Goal: Task Accomplishment & Management: Use online tool/utility

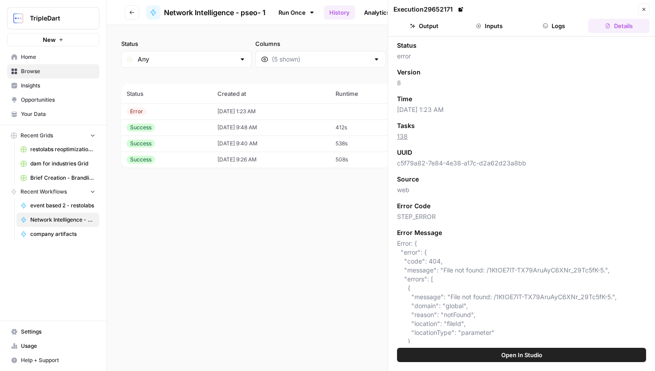
click at [451, 354] on button "Open In Studio" at bounding box center [521, 355] width 249 height 14
click at [642, 8] on icon "button" at bounding box center [643, 9] width 5 height 5
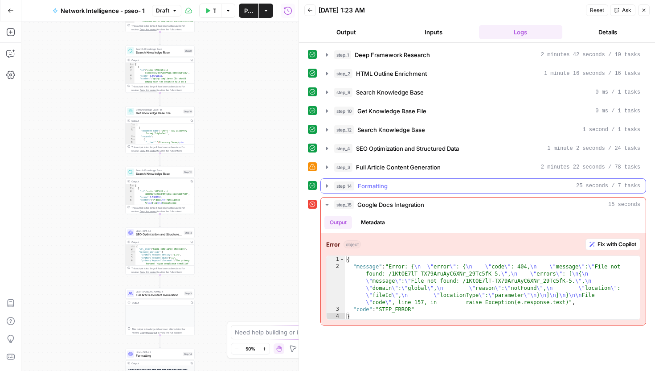
click at [375, 187] on span "Formatting" at bounding box center [373, 185] width 30 height 9
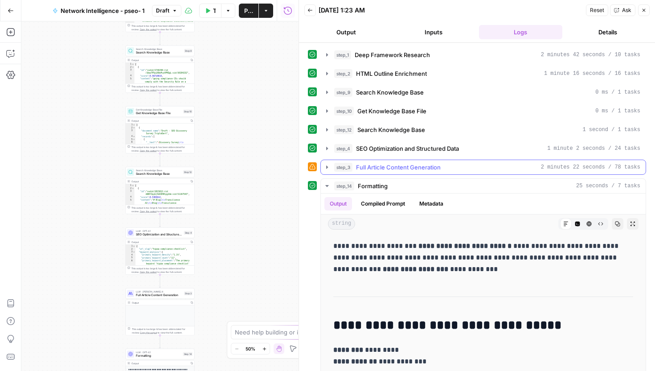
click at [366, 168] on span "Full Article Content Generation" at bounding box center [398, 167] width 85 height 9
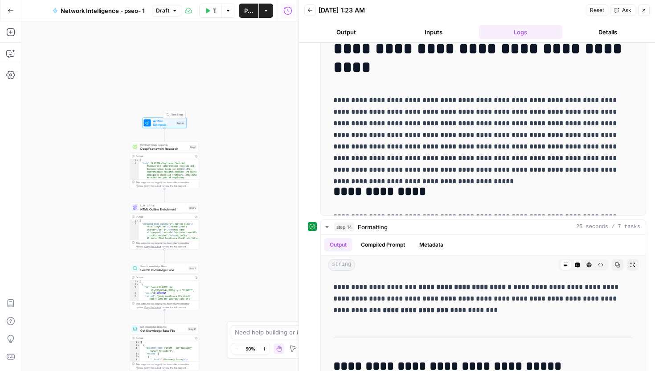
click at [169, 126] on span "Set Inputs" at bounding box center [164, 124] width 22 height 4
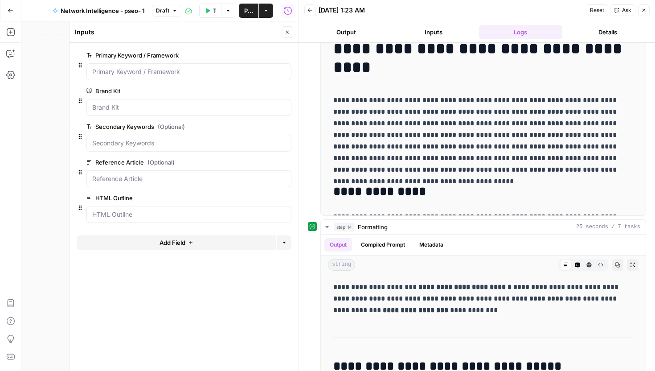
drag, startPoint x: 646, startPoint y: 12, endPoint x: 637, endPoint y: 12, distance: 8.9
click at [646, 12] on icon "button" at bounding box center [643, 10] width 5 height 5
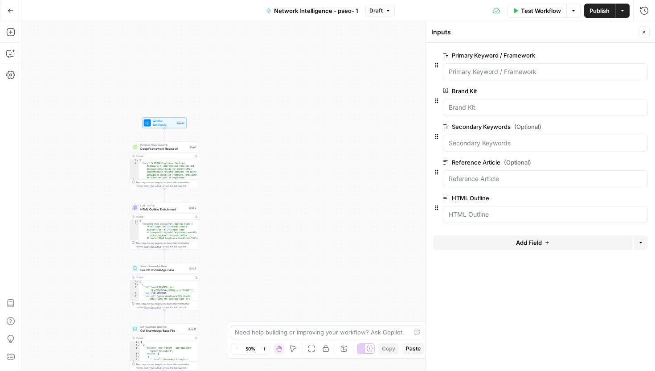
click at [550, 13] on span "Test Workflow" at bounding box center [541, 10] width 40 height 9
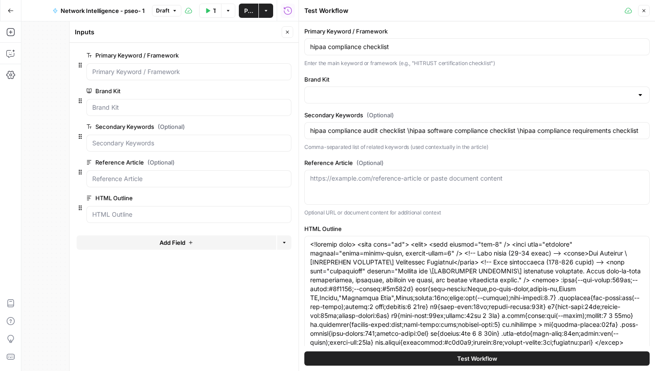
type input "Network Intelligence"
type input "hipaa compliance audit checklist \hipaa software compliance checklist \hipaa co…"
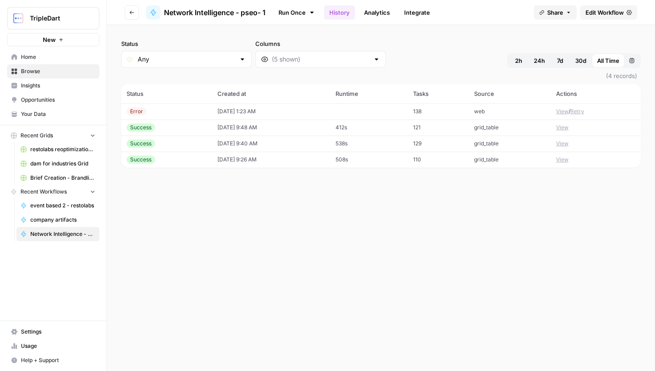
click at [131, 13] on icon "button" at bounding box center [132, 13] width 4 height 4
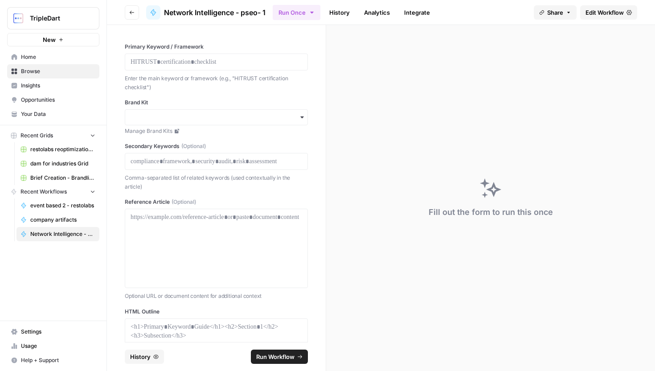
click at [234, 67] on div at bounding box center [216, 61] width 183 height 17
click at [606, 14] on span "Edit Workflow" at bounding box center [605, 12] width 38 height 9
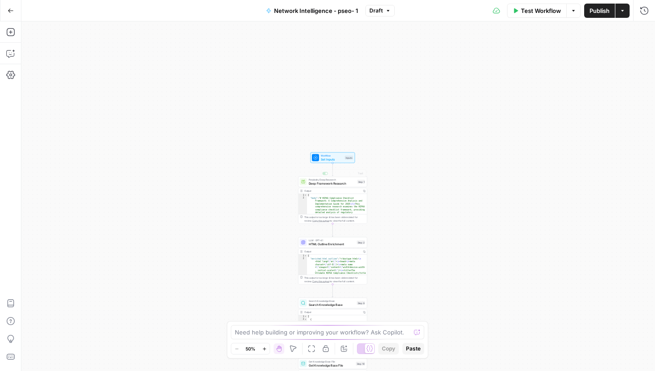
click at [338, 156] on span "Workflow" at bounding box center [332, 156] width 22 height 4
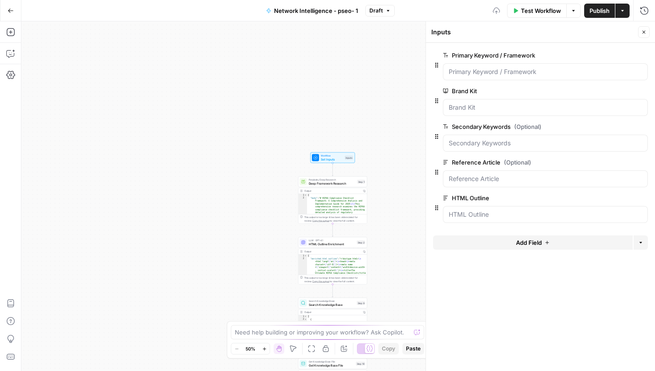
click at [488, 77] on div at bounding box center [545, 71] width 205 height 17
click at [486, 69] on Framework "Primary Keyword / Framework" at bounding box center [545, 71] width 193 height 9
click at [483, 73] on Framework "Primary Keyword / Framework" at bounding box center [545, 71] width 193 height 9
click at [522, 74] on Framework "Primary Keyword / Framework" at bounding box center [545, 71] width 193 height 9
click at [537, 8] on span "Test Workflow" at bounding box center [541, 10] width 40 height 9
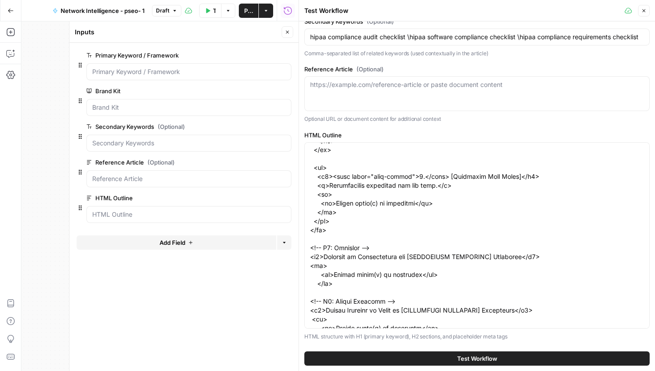
scroll to position [493, 0]
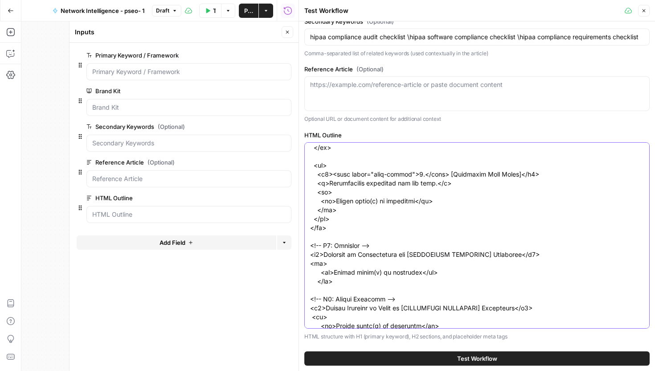
drag, startPoint x: 316, startPoint y: 193, endPoint x: 343, endPoint y: 213, distance: 34.0
click at [343, 213] on textarea "HTML Outline" at bounding box center [477, 85] width 334 height 865
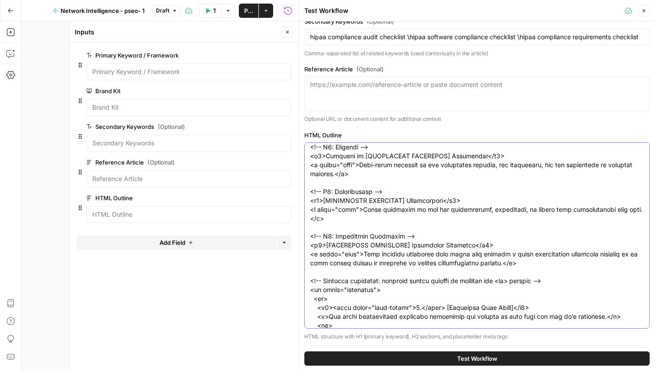
scroll to position [196, 0]
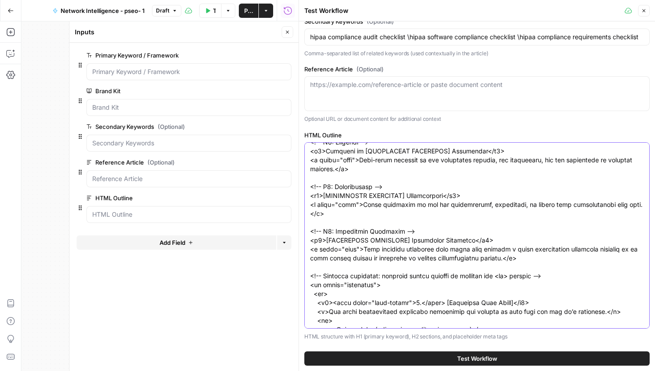
type input "hipaa compliance audit checklist \hipaa software compliance checklist \hipaa co…"
type textarea "<!doctype html> <html lang="en"> <head> <meta charset="utf-8" /> <meta name="vi…"
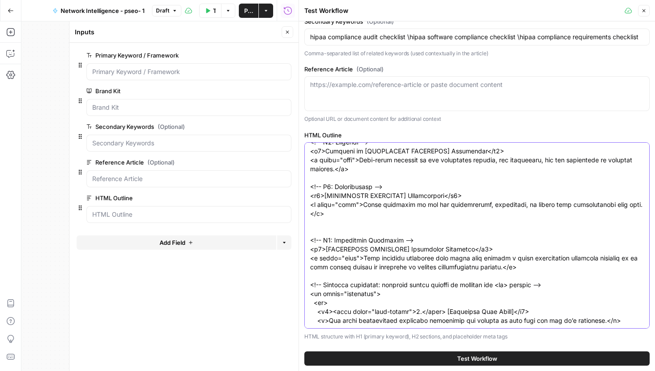
paste textarea "<ul> <li>Bullet point(s) as necessary</li> </ul>"
type input "hipaa compliance audit checklist \hipaa software compliance checklist \hipaa co…"
type textarea "<!doctype html> <html lang="en"> <head> <meta charset="utf-8" /> <meta name="vi…"
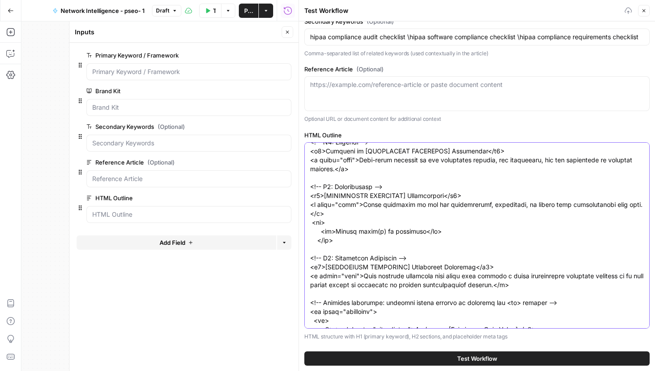
type input "hipaa compliance audit checklist \hipaa software compliance checklist \hipaa co…"
type textarea "<!doctype html> <html lang="en"> <head> <meta charset="utf-8" /> <meta name="vi…"
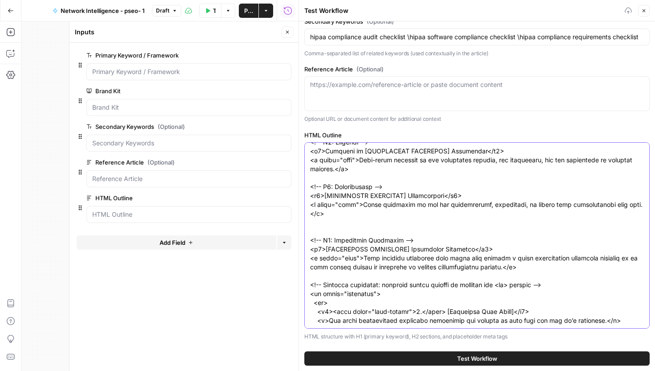
type input "hipaa compliance audit checklist \hipaa software compliance checklist \hipaa co…"
type textarea "<!doctype html> <html lang="en"> <head> <meta charset="utf-8" /> <meta name="vi…"
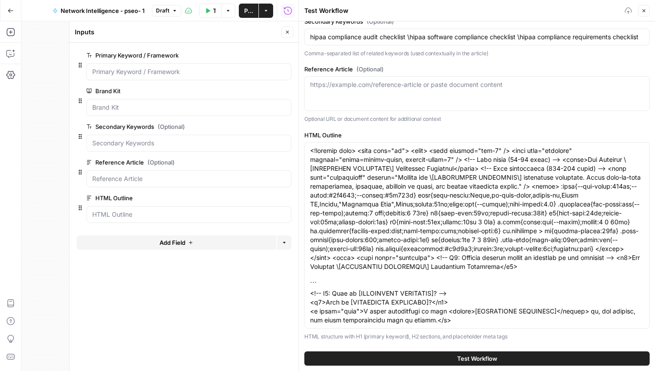
click at [307, 214] on div at bounding box center [476, 235] width 345 height 186
click at [309, 224] on div at bounding box center [476, 235] width 345 height 186
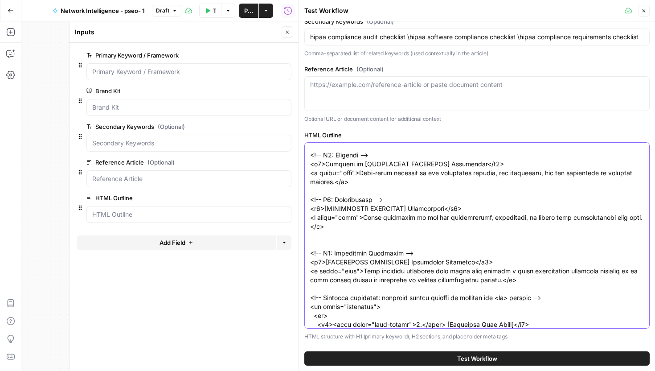
type input "hipaa compliance audit checklist \hipaa software compliance checklist \hipaa co…"
type textarea "<!doctype html> <html lang="en"> <head> <meta charset="utf-8" /> <meta name="vi…"
type input "hipaa compliance audit checklist \hipaa software compliance checklist \hipaa co…"
type textarea "<!doctype html> <html lang="en"> <head> <meta charset="utf-8" /> <meta name="vi…"
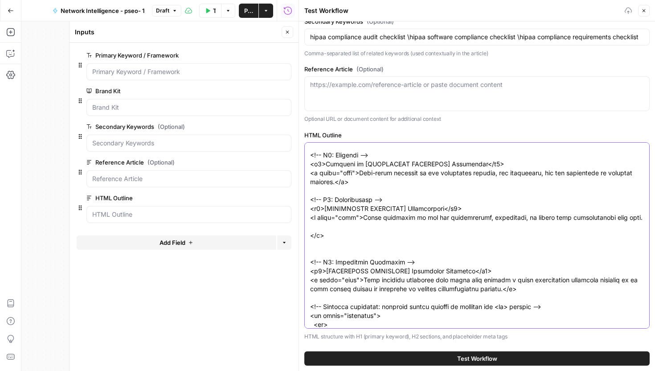
paste textarea "<ul> <li>Bullet point(s) as necessary</li> </ul>"
type input "hipaa compliance audit checklist \hipaa software compliance checklist \hipaa co…"
type textarea "<!doctype html> <html lang="en"> <head> <meta charset="utf-8" /> <meta name="vi…"
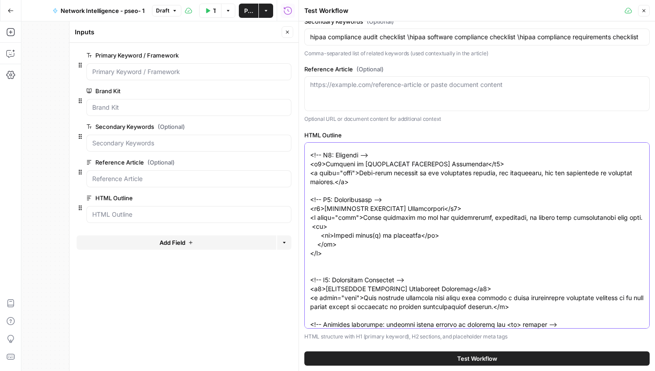
type input "hipaa compliance audit checklist \hipaa software compliance checklist \hipaa co…"
type textarea "<!doctype html> <html lang="en"> <head> <meta charset="utf-8" /> <meta name="vi…"
type input "hipaa compliance audit checklist \hipaa software compliance checklist \hipaa co…"
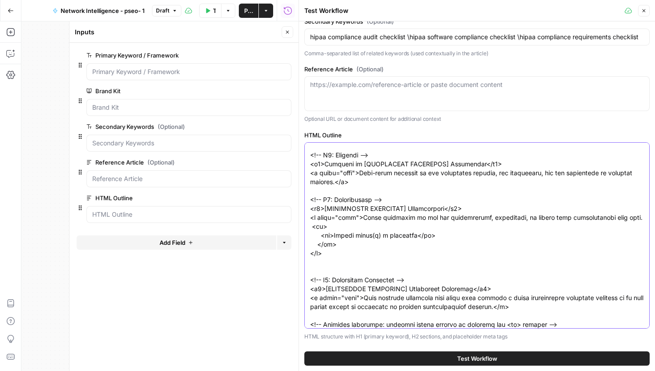
type textarea "<!doctype html> <html lang="en"> <head> <meta charset="utf-8" /> <meta name="vi…"
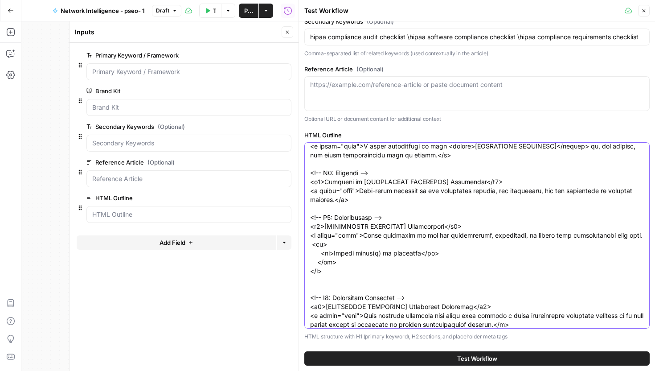
scroll to position [161, 0]
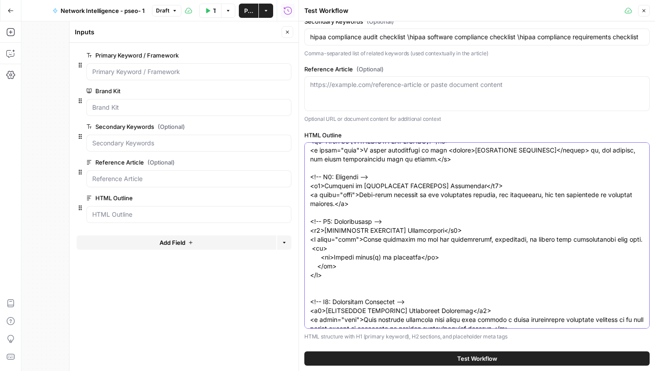
drag, startPoint x: 382, startPoint y: 205, endPoint x: 307, endPoint y: 175, distance: 81.3
click at [307, 176] on div at bounding box center [476, 235] width 345 height 186
type input "hipaa compliance audit checklist \hipaa software compliance checklist \hipaa co…"
type textarea "<!doctype html> <html lang="en"> <head> <meta charset="utf-8" /> <meta name="vi…"
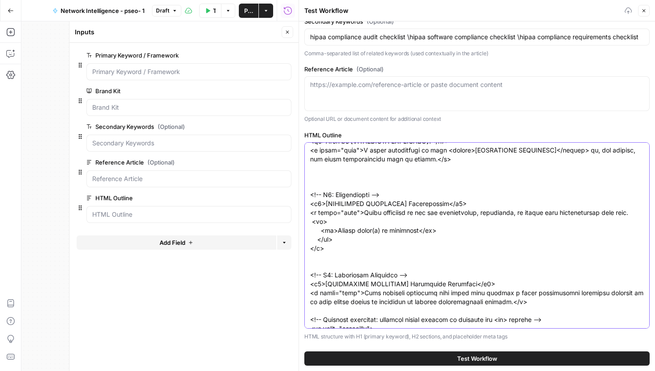
type input "hipaa compliance audit checklist \hipaa software compliance checklist \hipaa co…"
type textarea "<!doctype html> <html lang="en"> <head> <meta charset="utf-8" /> <meta name="vi…"
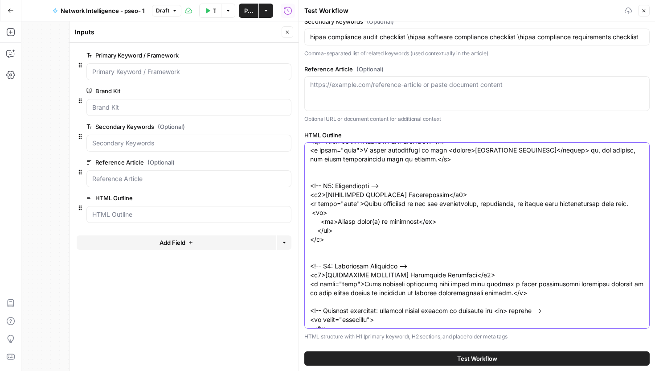
type input "hipaa compliance audit checklist \hipaa software compliance checklist \hipaa co…"
type textarea "<!doctype html> <html lang="en"> <head> <meta charset="utf-8" /> <meta name="vi…"
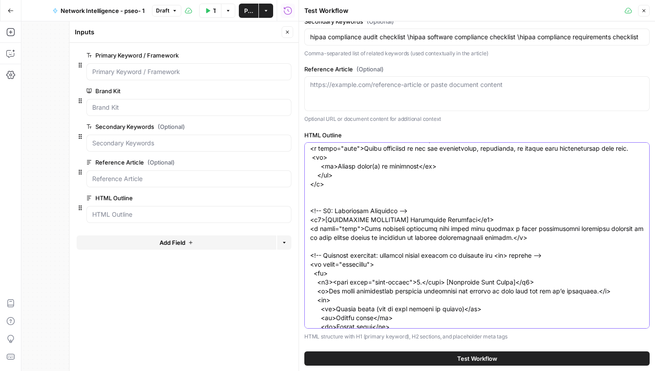
scroll to position [211, 0]
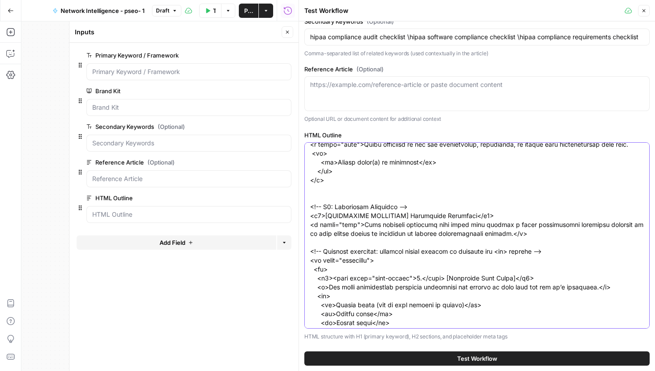
click at [344, 193] on textarea "HTML Outline" at bounding box center [477, 363] width 334 height 856
type input "hipaa compliance audit checklist \hipaa software compliance checklist \hipaa co…"
type textarea "<!doctype html> <html lang="en"> <head> <meta charset="utf-8" /> <meta name="vi…"
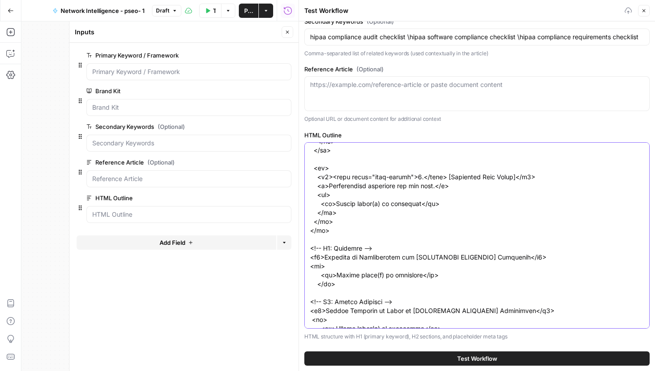
type input "hipaa compliance audit checklist \hipaa software compliance checklist \hipaa co…"
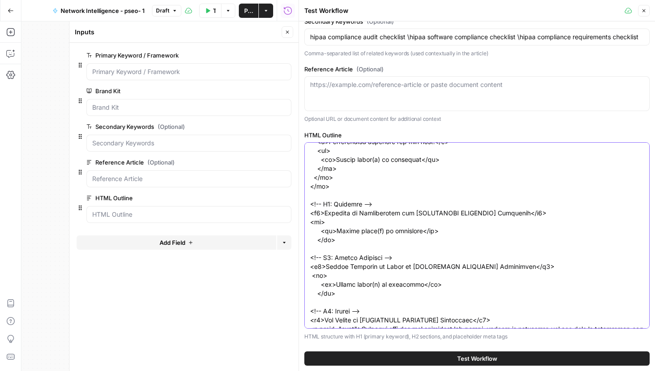
click at [363, 231] on textarea "HTML Outline" at bounding box center [477, 52] width 334 height 847
click at [366, 233] on textarea "HTML Outline" at bounding box center [477, 52] width 334 height 847
type textarea "<!doctype html> <html lang="en"> <head> <meta charset="utf-8" /> <meta name="vi…"
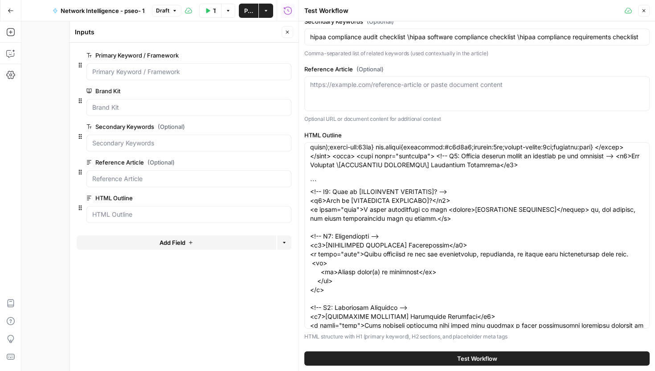
click at [309, 221] on div at bounding box center [476, 235] width 345 height 186
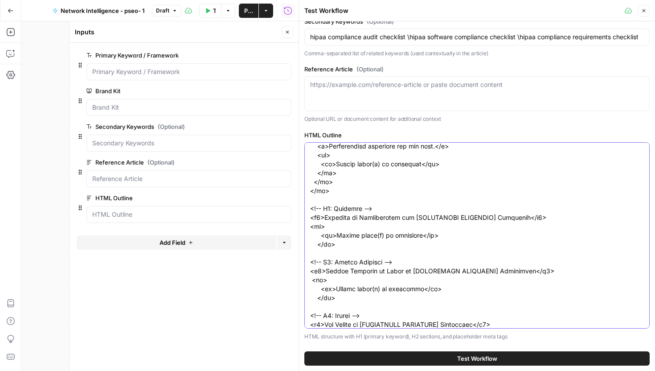
drag, startPoint x: 339, startPoint y: 242, endPoint x: 309, endPoint y: 210, distance: 43.5
click at [309, 210] on div at bounding box center [476, 235] width 345 height 186
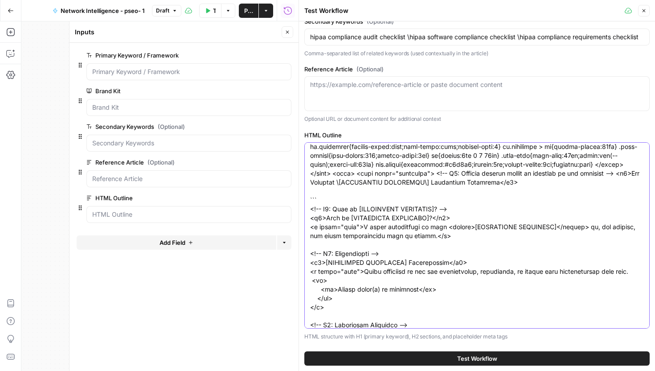
scroll to position [85, 0]
type input "hipaa compliance audit checklist \hipaa software compliance checklist \hipaa co…"
type textarea "<!doctype html> <html lang="en"> <head> <meta charset="utf-8" /> <meta name="vi…"
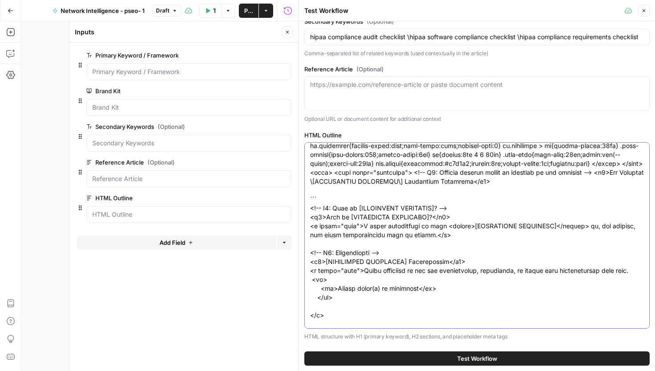
paste textarea "<table"
type input "hipaa compliance audit checklist \hipaa software compliance checklist \hipaa co…"
type textarea "<!doctype html> <html lang="en"> <head> <meta charset="utf-8" /> <meta name="vi…"
type input "hipaa compliance audit checklist \hipaa software compliance checklist \hipaa co…"
type textarea "<!doctype html> <html lang="en"> <head> <meta charset="utf-8" /> <meta name="vi…"
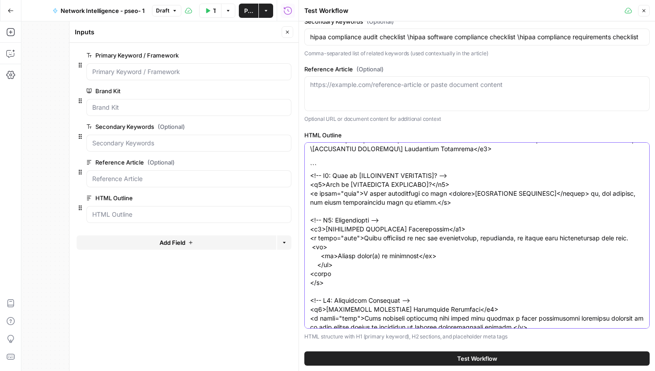
scroll to position [119, 0]
type input "hipaa compliance audit checklist \hipaa software compliance checklist \hipaa co…"
type textarea "<!doctype html> <html lang="en"> <head> <meta charset="utf-8" /> <meta name="vi…"
type input "hipaa compliance audit checklist \hipaa software compliance checklist \hipaa co…"
type textarea "<!doctype html> <html lang="en"> <head> <meta charset="utf-8" /> <meta name="vi…"
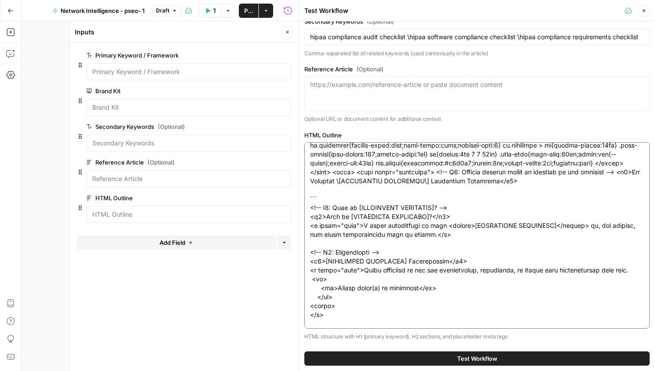
scroll to position [86, 0]
type input "hipaa compliance audit checklist \hipaa software compliance checklist \hipaa co…"
type textarea "<!doctype html> <html lang="en"> <head> <meta charset="utf-8" /> <meta name="vi…"
paste textarea "<tr>"
type input "hipaa compliance audit checklist \hipaa software compliance checklist \hipaa co…"
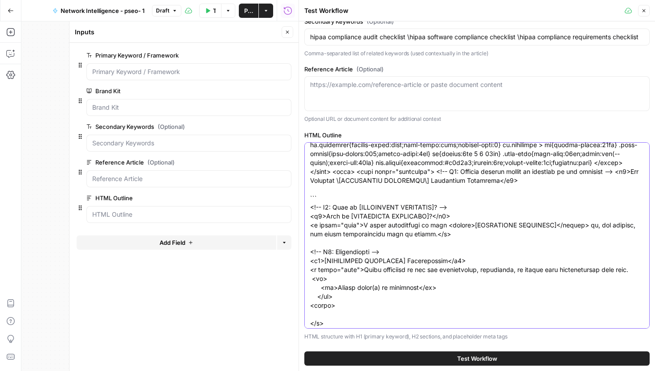
type textarea "<!doctype html> <html lang="en"> <head> <meta charset="utf-8" /> <meta name="vi…"
type input "hipaa compliance audit checklist \hipaa software compliance checklist \hipaa co…"
type textarea "<!doctype html> <html lang="en"> <head> <meta charset="utf-8" /> <meta name="vi…"
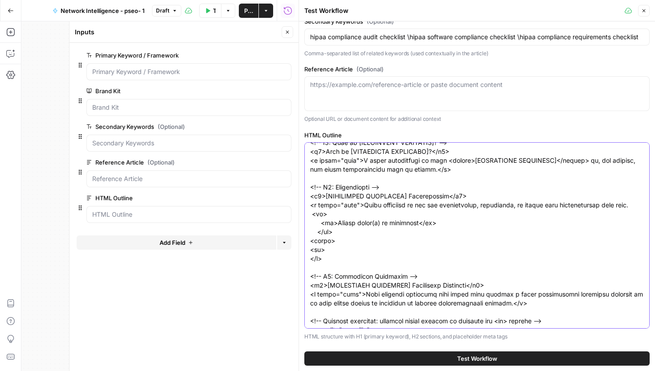
scroll to position [156, 0]
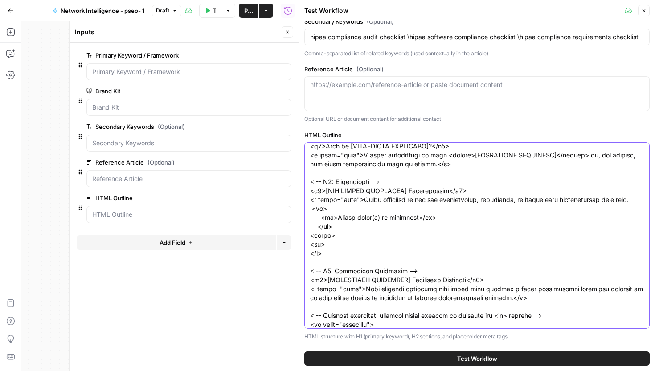
type input "hipaa compliance audit checklist \hipaa software compliance checklist \hipaa co…"
type textarea "<!doctype html> <html lang="en"> <head> <meta charset="utf-8" /> <meta name="vi…"
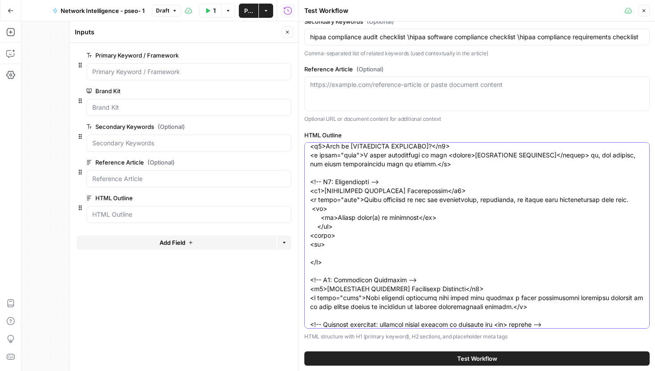
paste textarea "</tr>"
type input "hipaa compliance audit checklist \hipaa software compliance checklist \hipaa co…"
type textarea "<!doctype html> <html lang="en"> <head> <meta charset="utf-8" /> <meta name="vi…"
type input "hipaa compliance audit checklist \hipaa software compliance checklist \hipaa co…"
type textarea "<!doctype html> <html lang="en"> <head> <meta charset="utf-8" /> <meta name="vi…"
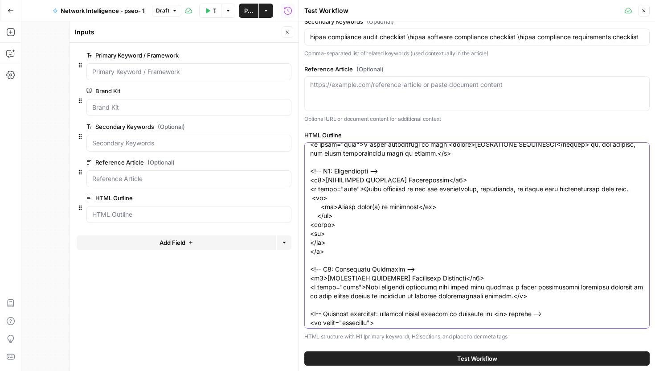
scroll to position [169, 0]
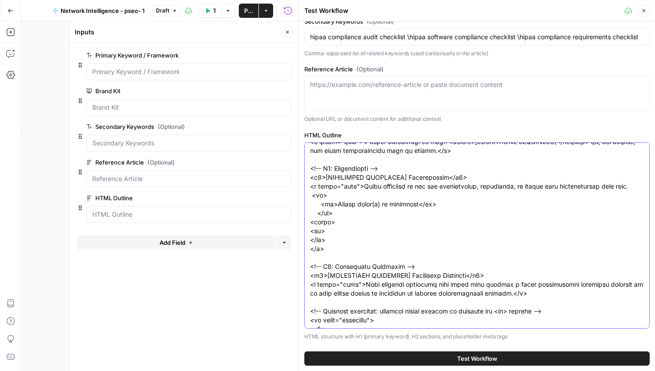
type input "hipaa compliance audit checklist \hipaa software compliance checklist \hipaa co…"
type textarea "<!doctype html> <html lang="en"> <head> <meta charset="utf-8" /> <meta name="vi…"
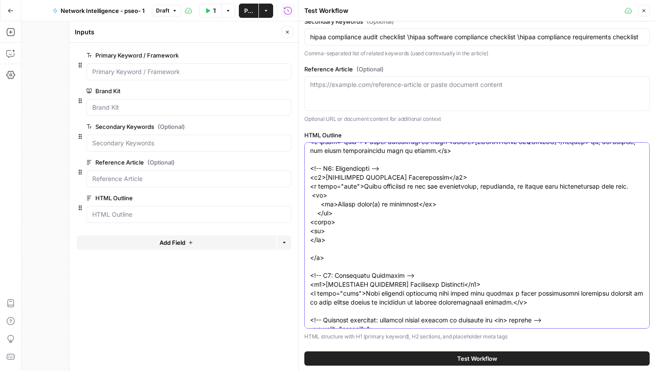
paste textarea "</table>"
type input "hipaa compliance audit checklist \hipaa software compliance checklist \hipaa co…"
type textarea "<!doctype html> <html lang="en"> <head> <meta charset="utf-8" /> <meta name="vi…"
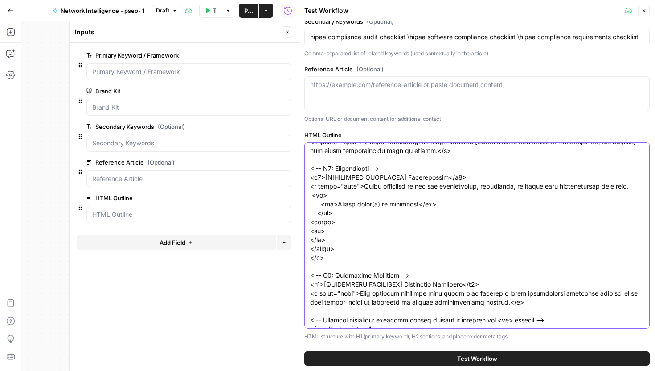
type input "hipaa compliance audit checklist \hipaa software compliance checklist \hipaa co…"
type textarea "<!doctype html> <html lang="en"> <head> <meta charset="utf-8" /> <meta name="vi…"
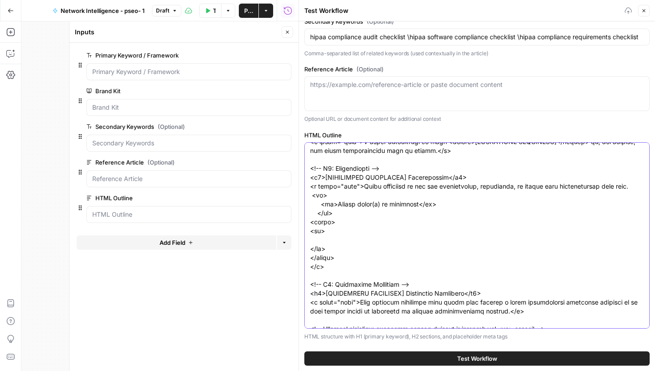
type input "hipaa compliance audit checklist \hipaa software compliance checklist \hipaa co…"
type textarea "<!doctype html> <html lang="en"> <head> <meta charset="utf-8" /> <meta name="vi…"
type input "hipaa compliance audit checklist \hipaa software compliance checklist \hipaa co…"
type textarea "<!doctype html> <html lang="en"> <head> <meta charset="utf-8" /> <meta name="vi…"
type input "hipaa compliance audit checklist \hipaa software compliance checklist \hipaa co…"
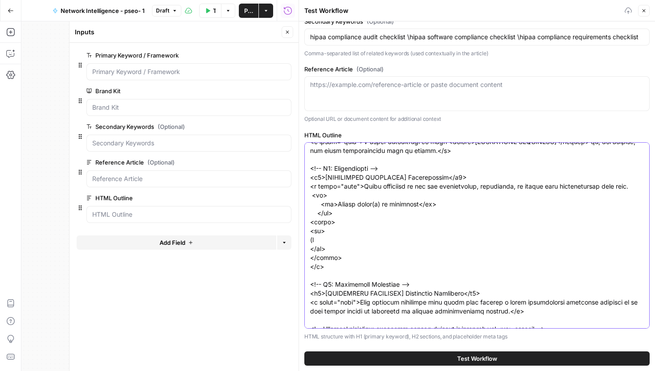
type textarea "<!doctype html> <html lang="en"> <head> <meta charset="utf-8" /> <meta name="vi…"
type input "hipaa compliance audit checklist \hipaa software compliance checklist \hipaa co…"
type textarea "<!doctype html> <html lang="en"> <head> <meta charset="utf-8" /> <meta name="vi…"
type input "hipaa compliance audit checklist \hipaa software compliance checklist \hipaa co…"
type textarea "<!doctype html> <html lang="en"> <head> <meta charset="utf-8" /> <meta name="vi…"
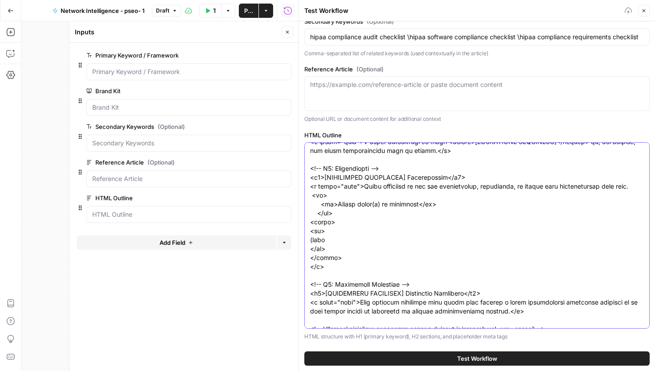
type input "hipaa compliance audit checklist \hipaa software compliance checklist \hipaa co…"
type textarea "<!doctype html> <html lang="en"> <head> <meta charset="utf-8" /> <meta name="vi…"
type input "hipaa compliance audit checklist \hipaa software compliance checklist \hipaa co…"
type textarea "<!doctype html> <html lang="en"> <head> <meta charset="utf-8" /> <meta name="vi…"
type input "hipaa compliance audit checklist \hipaa software compliance checklist \hipaa co…"
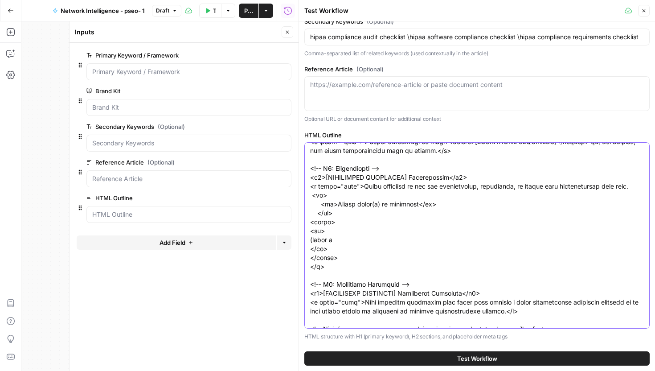
type textarea "<!doctype html> <html lang="en"> <head> <meta charset="utf-8" /> <meta name="vi…"
type input "hipaa compliance audit checklist \hipaa software compliance checklist \hipaa co…"
type textarea "<!doctype html> <html lang="en"> <head> <meta charset="utf-8" /> <meta name="vi…"
type input "hipaa compliance audit checklist \hipaa software compliance checklist \hipaa co…"
type textarea "<!doctype html> <html lang="en"> <head> <meta charset="utf-8" /> <meta name="vi…"
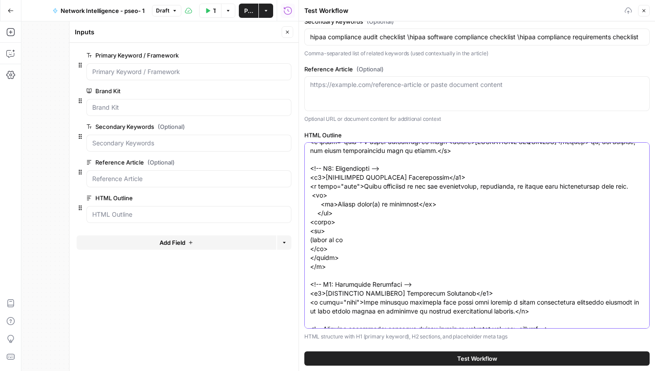
type input "hipaa compliance audit checklist \hipaa software compliance checklist \hipaa co…"
type textarea "<!doctype html> <html lang="en"> <head> <meta charset="utf-8" /> <meta name="vi…"
type input "hipaa compliance audit checklist \hipaa software compliance checklist \hipaa co…"
type textarea "<!doctype html> <html lang="en"> <head> <meta charset="utf-8" /> <meta name="vi…"
type input "hipaa compliance audit checklist \hipaa software compliance checklist \hipaa co…"
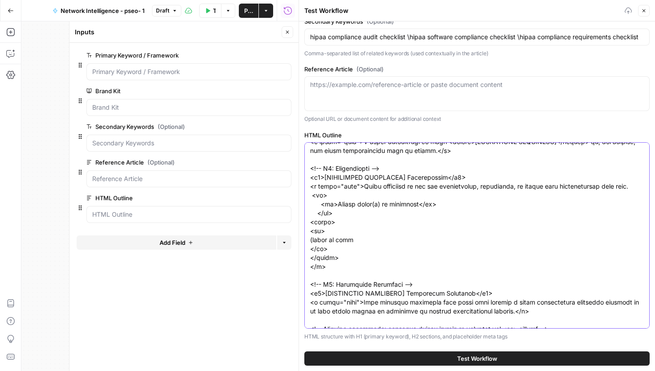
type textarea "<!doctype html> <html lang="en"> <head> <meta charset="utf-8" /> <meta name="vi…"
type input "hipaa compliance audit checklist \hipaa software compliance checklist \hipaa co…"
type textarea "<!doctype html> <html lang="en"> <head> <meta charset="utf-8" /> <meta name="vi…"
type input "hipaa compliance audit checklist \hipaa software compliance checklist \hipaa co…"
type textarea "<!doctype html> <html lang="en"> <head> <meta charset="utf-8" /> <meta name="vi…"
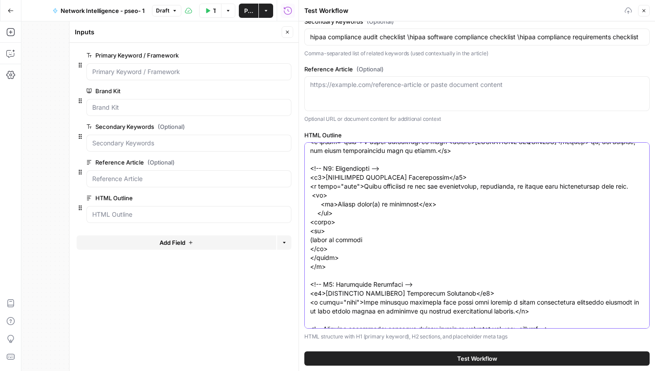
type input "hipaa compliance audit checklist \hipaa software compliance checklist \hipaa co…"
type textarea "<!doctype html> <html lang="en"> <head> <meta charset="utf-8" /> <meta name="vi…"
type input "hipaa compliance audit checklist \hipaa software compliance checklist \hipaa co…"
type textarea "<!doctype html> <html lang="en"> <head> <meta charset="utf-8" /> <meta name="vi…"
type input "hipaa compliance audit checklist \hipaa software compliance checklist \hipaa co…"
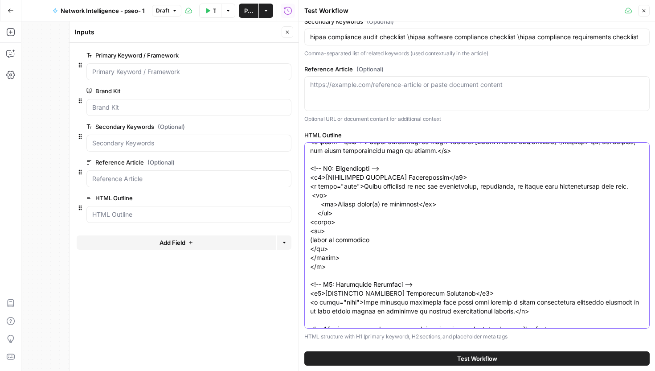
type textarea "<!doctype html> <html lang="en"> <head> <meta charset="utf-8" /> <meta name="vi…"
drag, startPoint x: 312, startPoint y: 197, endPoint x: 370, endPoint y: 264, distance: 88.5
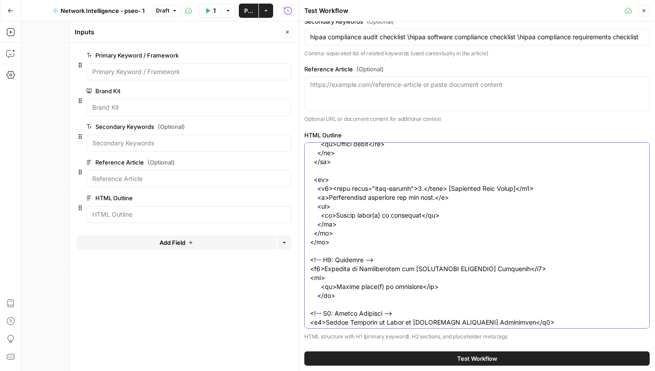
scroll to position [512, 0]
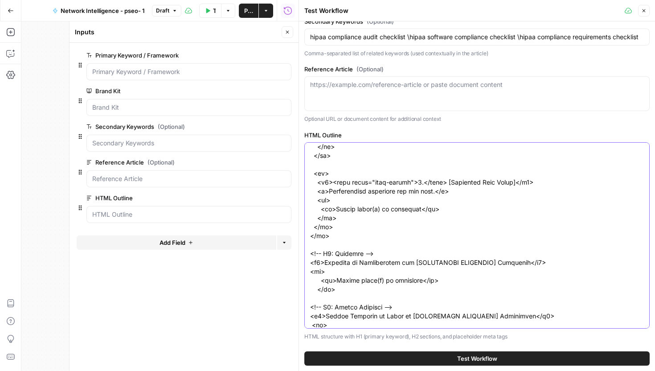
click at [376, 210] on textarea "HTML Outline" at bounding box center [477, 79] width 334 height 891
type input "hipaa compliance audit checklist \hipaa software compliance checklist \hipaa co…"
type textarea "<!doctype html> <html lang="en"> <head> <meta charset="utf-8" /> <meta name="vi…"
type input "hipaa compliance audit checklist \hipaa software compliance checklist \hipaa co…"
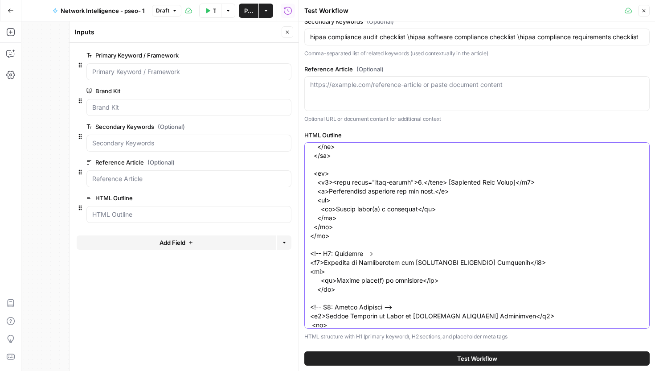
type textarea "<!doctype html> <html lang="en"> <head> <meta charset="utf-8" /> <meta name="vi…"
type input "hipaa compliance audit checklist \hipaa software compliance checklist \hipaa co…"
type textarea "<!doctype html> <html lang="en"> <head> <meta charset="utf-8" /> <meta name="vi…"
type input "hipaa compliance audit checklist \hipaa software compliance checklist \hipaa co…"
type textarea "<!doctype html> <html lang="en"> <head> <meta charset="utf-8" /> <meta name="vi…"
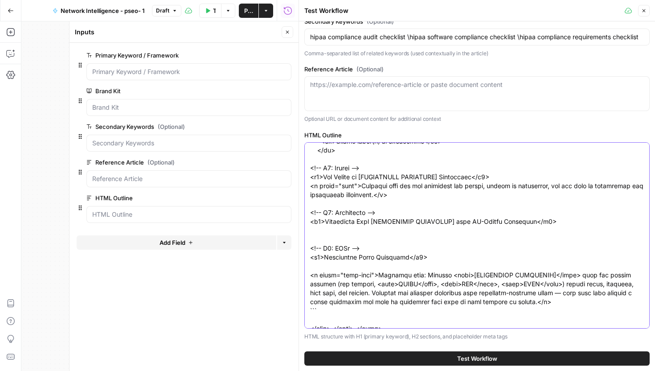
scroll to position [703, 0]
drag, startPoint x: 311, startPoint y: 170, endPoint x: 444, endPoint y: 197, distance: 136.4
type input "hipaa compliance audit checklist \hipaa software compliance checklist \hipaa co…"
type textarea "<!doctype html> <html lang="en"> <head> <meta charset="utf-8" /> <meta name="vi…"
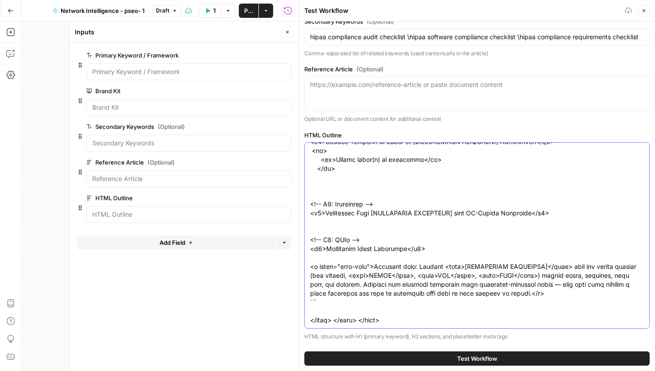
type input "hipaa compliance audit checklist \hipaa software compliance checklist \hipaa co…"
type textarea "<!doctype html> <html lang="en"> <head> <meta charset="utf-8" /> <meta name="vi…"
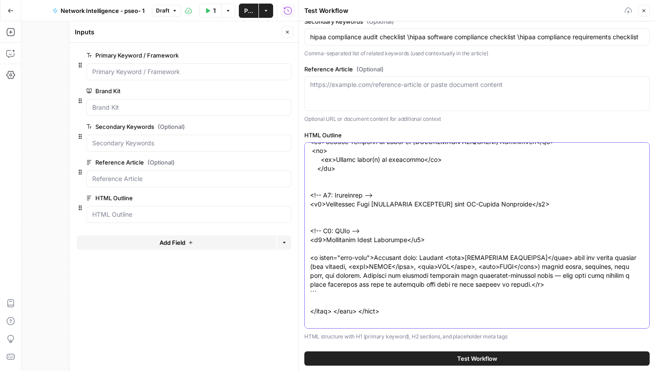
scroll to position [677, 0]
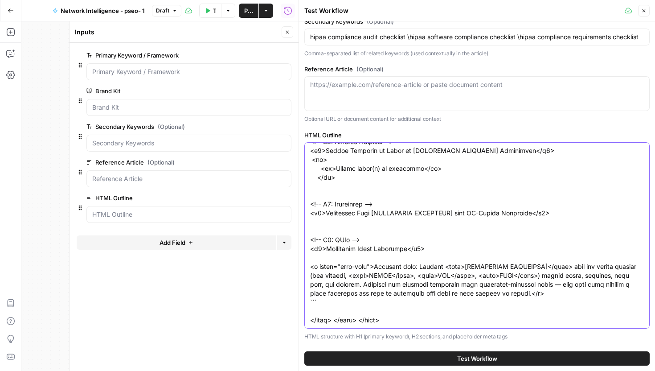
type input "hipaa compliance audit checklist \hipaa software compliance checklist \hipaa co…"
type textarea "<!doctype html> <html lang="en"> <head> <meta charset="utf-8" /> <meta name="vi…"
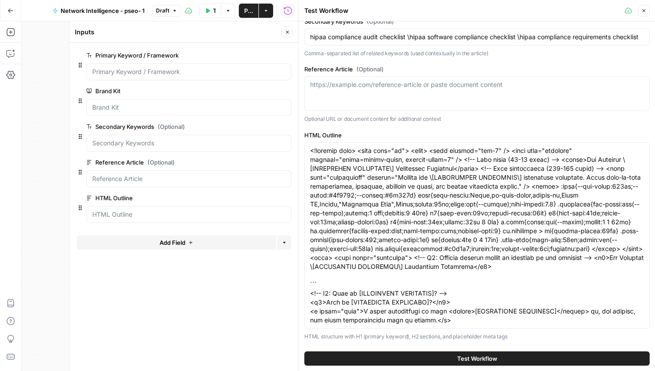
drag, startPoint x: 316, startPoint y: 205, endPoint x: 635, endPoint y: 208, distance: 319.1
click at [635, 208] on div at bounding box center [476, 235] width 345 height 186
drag, startPoint x: 309, startPoint y: 214, endPoint x: 630, endPoint y: 214, distance: 321.3
click at [630, 214] on div at bounding box center [476, 235] width 345 height 186
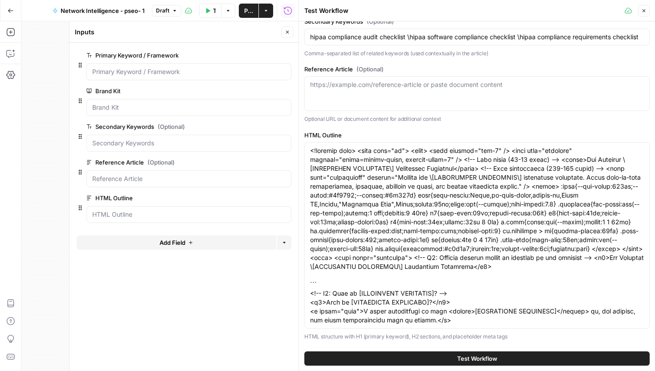
click at [307, 251] on div at bounding box center [476, 235] width 345 height 186
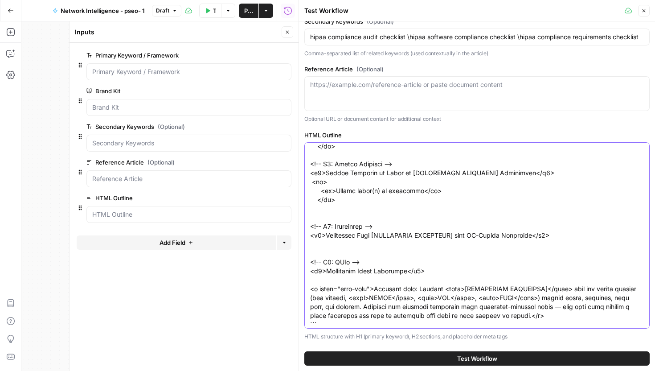
drag, startPoint x: 311, startPoint y: 228, endPoint x: 585, endPoint y: 240, distance: 274.3
type input "hipaa compliance audit checklist \hipaa software compliance checklist \hipaa co…"
type textarea "<!doctype html> <html lang="en"> <head> <meta charset="utf-8" /> <meta name="vi…"
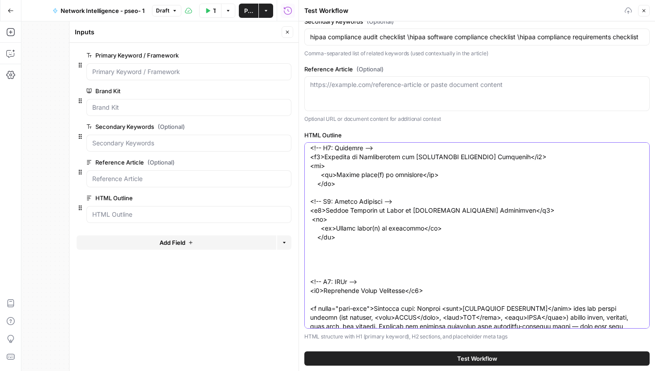
scroll to position [611, 0]
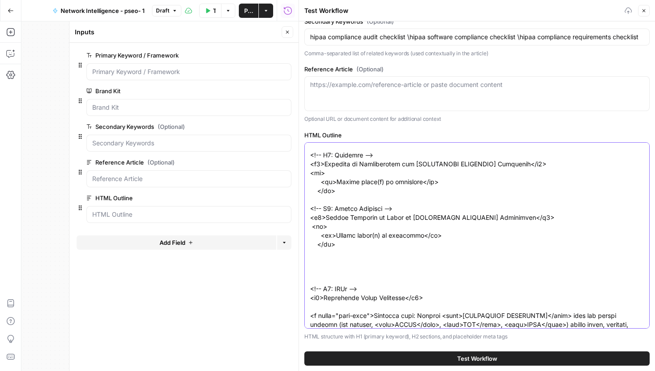
type input "hipaa compliance audit checklist \hipaa software compliance checklist \hipaa co…"
type textarea "<!doctype html> <html lang="en"> <head> <meta charset="utf-8" /> <meta name="vi…"
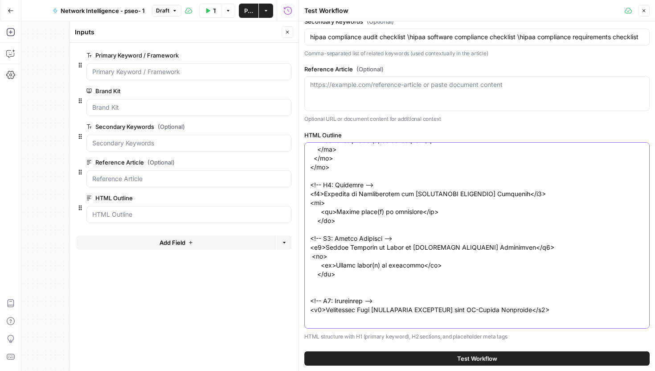
scroll to position [572, 0]
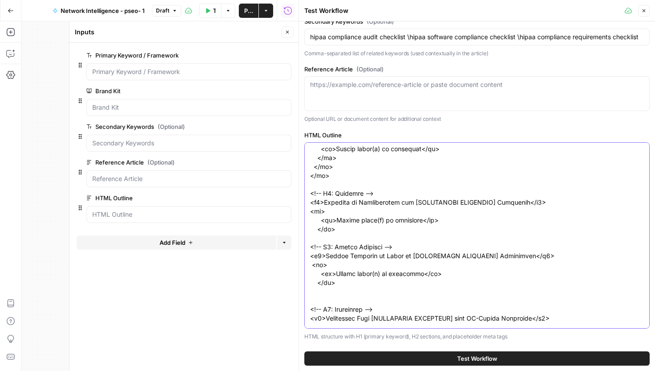
drag, startPoint x: 310, startPoint y: 193, endPoint x: 365, endPoint y: 238, distance: 71.3
click at [365, 238] on textarea "HTML Outline" at bounding box center [477, 2] width 334 height 856
type input "hipaa compliance audit checklist \hipaa software compliance checklist \hipaa co…"
type textarea "<!doctype html> <html lang="en"> <head> <meta charset="utf-8" /> <meta name="vi…"
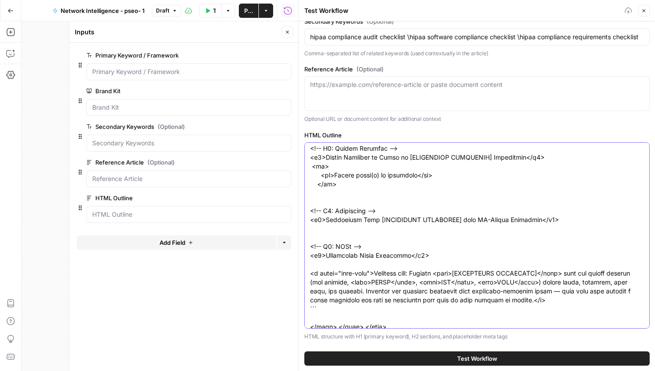
scroll to position [633, 0]
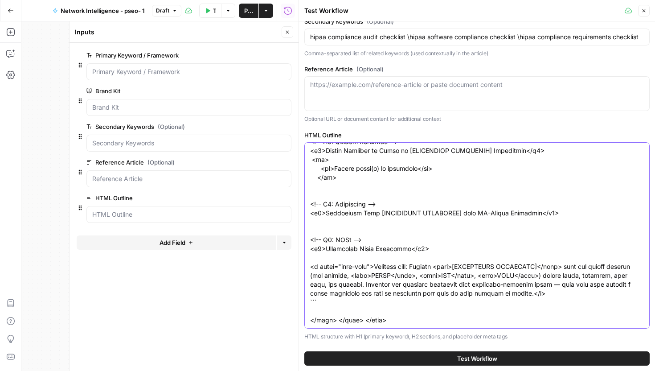
type input "hipaa compliance audit checklist \hipaa software compliance checklist \hipaa co…"
type textarea "<!doctype html> <html lang="en"> <head> <meta charset="utf-8" /> <meta name="vi…"
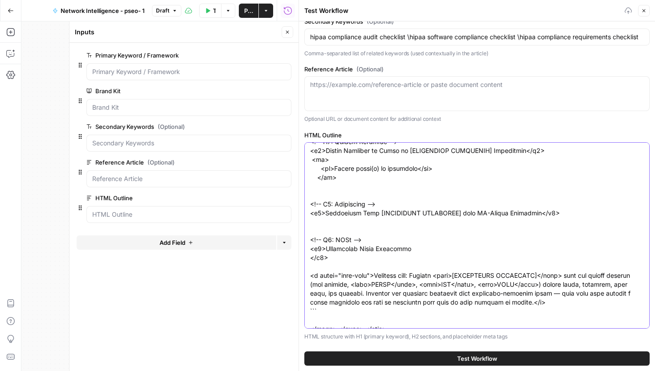
type input "hipaa compliance audit checklist \hipaa software compliance checklist \hipaa co…"
type textarea "<!doctype html> <html lang="en"> <head> <meta charset="utf-8" /> <meta name="vi…"
type input "hipaa compliance audit checklist \hipaa software compliance checklist \hipaa co…"
type textarea "<!doctype html> <html lang="en"> <head> <meta charset="utf-8" /> <meta name="vi…"
type input "hipaa compliance audit checklist \hipaa software compliance checklist \hipaa co…"
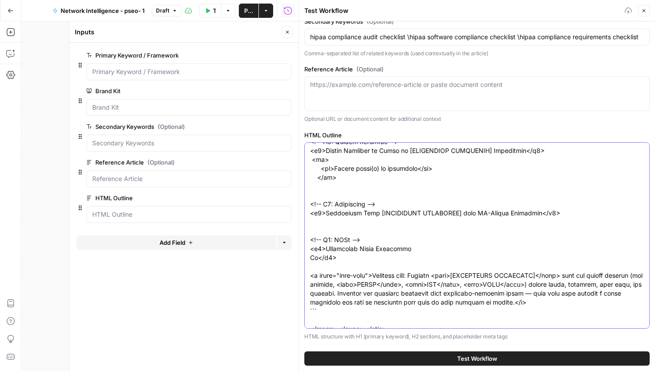
type textarea "<!doctype html> <html lang="en"> <head> <meta charset="utf-8" /> <meta name="vi…"
type input "hipaa compliance audit checklist \hipaa software compliance checklist \hipaa co…"
type textarea "<!doctype html> <html lang="en"> <head> <meta charset="utf-8" /> <meta name="vi…"
type input "hipaa compliance audit checklist \hipaa software compliance checklist \hipaa co…"
type textarea "<!doctype html> <html lang="en"> <head> <meta charset="utf-8" /> <meta name="vi…"
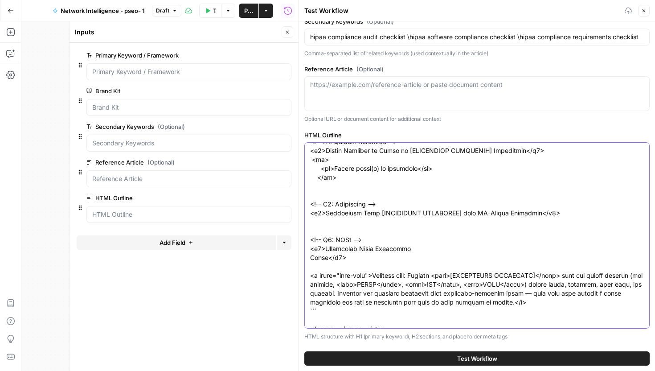
type input "hipaa compliance audit checklist \hipaa software compliance checklist \hipaa co…"
type textarea "<!doctype html> <html lang="en"> <head> <meta charset="utf-8" /> <meta name="vi…"
type input "hipaa compliance audit checklist \hipaa software compliance checklist \hipaa co…"
type textarea "<!doctype html> <html lang="en"> <head> <meta charset="utf-8" /> <meta name="vi…"
type input "hipaa compliance audit checklist \hipaa software compliance checklist \hipaa co…"
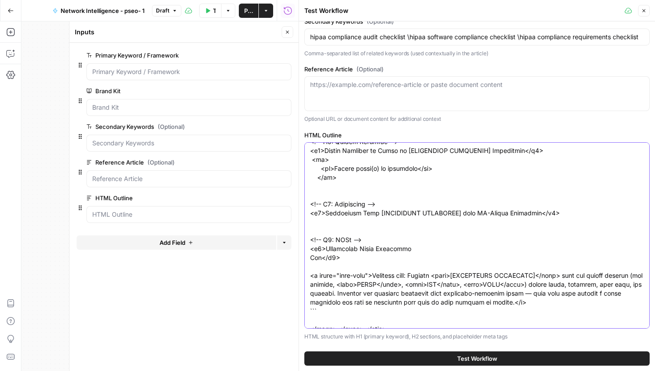
type textarea "<!doctype html> <html lang="en"> <head> <meta charset="utf-8" /> <meta name="vi…"
type input "hipaa compliance audit checklist \hipaa software compliance checklist \hipaa co…"
type textarea "<!doctype html> <html lang="en"> <head> <meta charset="utf-8" /> <meta name="vi…"
type input "hipaa compliance audit checklist \hipaa software compliance checklist \hipaa co…"
type textarea "<!doctype html> <html lang="en"> <head> <meta charset="utf-8" /> <meta name="vi…"
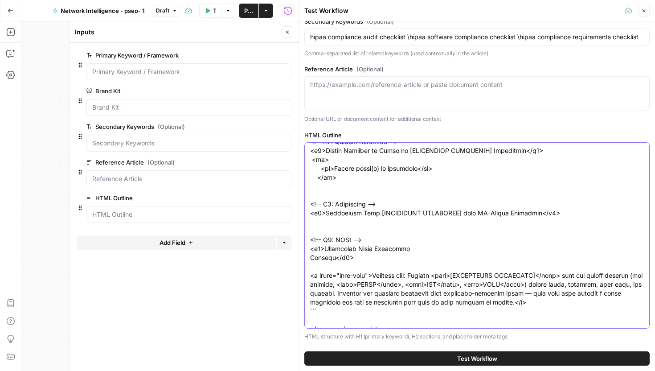
type input "hipaa compliance audit checklist \hipaa software compliance checklist \hipaa co…"
type textarea "<!doctype html> <html lang="en"> <head> <meta charset="utf-8" /> <meta name="vi…"
type input "hipaa compliance audit checklist \hipaa software compliance checklist \hipaa co…"
type textarea "<!doctype html> <html lang="en"> <head> <meta charset="utf-8" /> <meta name="vi…"
type input "hipaa compliance audit checklist \hipaa software compliance checklist \hipaa co…"
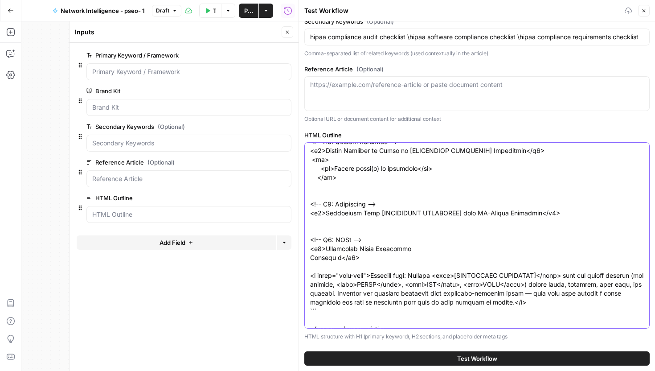
type textarea "<!doctype html> <html lang="en"> <head> <meta charset="utf-8" /> <meta name="vi…"
type input "hipaa compliance audit checklist \hipaa software compliance checklist \hipaa co…"
type textarea "<!doctype html> <html lang="en"> <head> <meta charset="utf-8" /> <meta name="vi…"
type input "hipaa compliance audit checklist \hipaa software compliance checklist \hipaa co…"
type textarea "<!doctype html> <html lang="en"> <head> <meta charset="utf-8" /> <meta name="vi…"
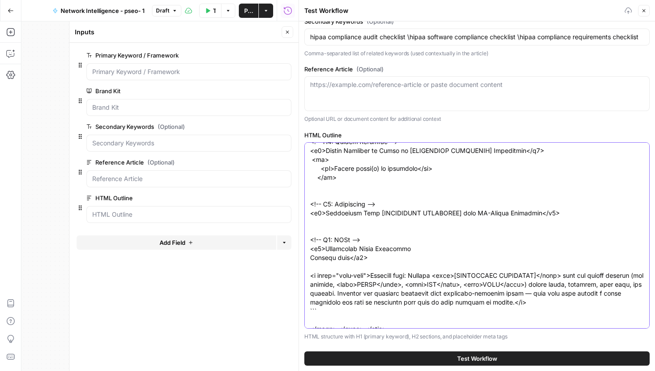
type input "hipaa compliance audit checklist \hipaa software compliance checklist \hipaa co…"
type textarea "<!doctype html> <html lang="en"> <head> <meta charset="utf-8" /> <meta name="vi…"
type input "hipaa compliance audit checklist \hipaa software compliance checklist \hipaa co…"
type textarea "<!doctype html> <html lang="en"> <head> <meta charset="utf-8" /> <meta name="vi…"
type input "hipaa compliance audit checklist \hipaa software compliance checklist \hipaa co…"
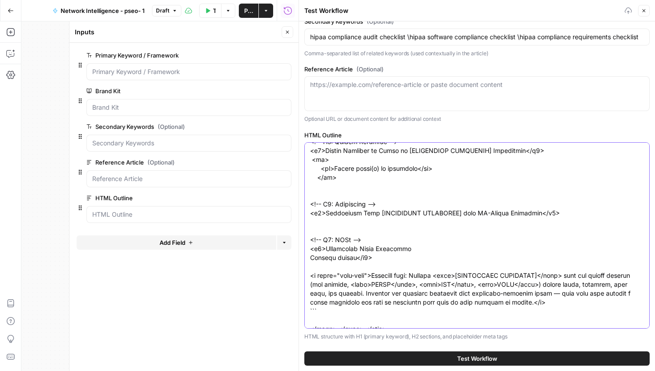
type textarea "<!doctype html> <html lang="en"> <head> <meta charset="utf-8" /> <meta name="vi…"
type input "hipaa compliance audit checklist \hipaa software compliance checklist \hipaa co…"
type textarea "<!doctype html> <html lang="en"> <head> <meta charset="utf-8" /> <meta name="vi…"
type input "hipaa compliance audit checklist \hipaa software compliance checklist \hipaa co…"
type textarea "<!doctype html> <html lang="en"> <head> <meta charset="utf-8" /> <meta name="vi…"
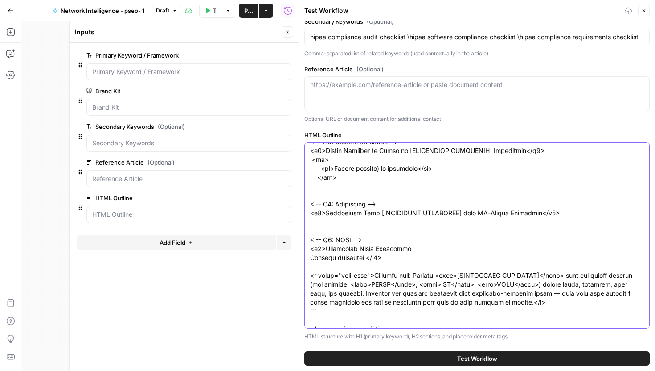
type input "hipaa compliance audit checklist \hipaa software compliance checklist \hipaa co…"
type textarea "<!doctype html> <html lang="en"> <head> <meta charset="utf-8" /> <meta name="vi…"
type input "hipaa compliance audit checklist \hipaa software compliance checklist \hipaa co…"
type textarea "<!doctype html> <html lang="en"> <head> <meta charset="utf-8" /> <meta name="vi…"
type input "hipaa compliance audit checklist \hipaa software compliance checklist \hipaa co…"
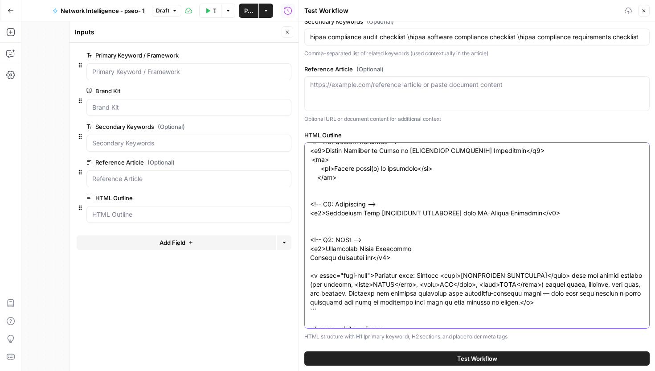
type textarea "<!doctype html> <html lang="en"> <head> <meta charset="utf-8" /> <meta name="vi…"
type input "hipaa compliance audit checklist \hipaa software compliance checklist \hipaa co…"
type textarea "<!doctype html> <html lang="en"> <head> <meta charset="utf-8" /> <meta name="vi…"
type input "hipaa compliance audit checklist \hipaa software compliance checklist \hipaa co…"
type textarea "<!doctype html> <html lang="en"> <head> <meta charset="utf-8" /> <meta name="vi…"
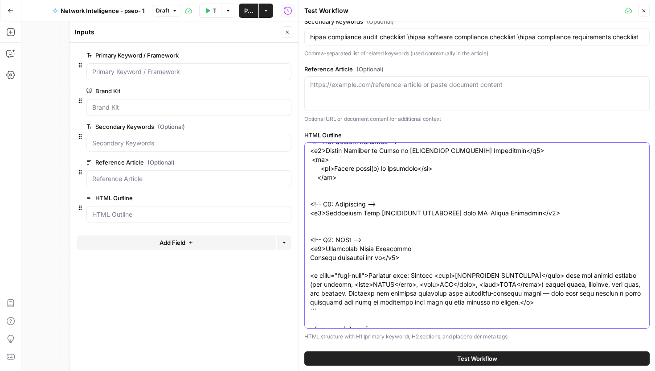
type input "hipaa compliance audit checklist \hipaa software compliance checklist \hipaa co…"
type textarea "<!doctype html> <html lang="en"> <head> <meta charset="utf-8" /> <meta name="vi…"
type input "hipaa compliance audit checklist \hipaa software compliance checklist \hipaa co…"
type textarea "<!doctype html> <html lang="en"> <head> <meta charset="utf-8" /> <meta name="vi…"
type input "hipaa compliance audit checklist \hipaa software compliance checklist \hipaa co…"
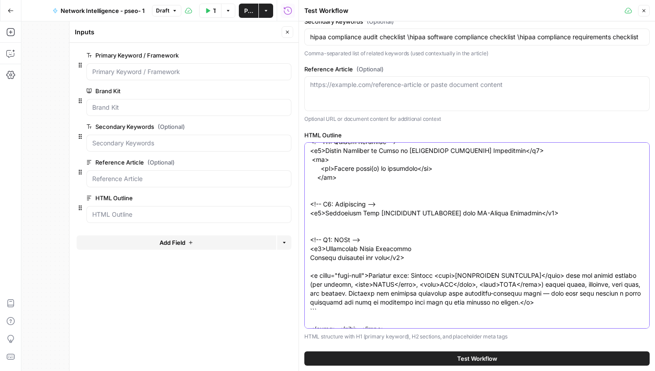
type textarea "<!doctype html> <html lang="en"> <head> <meta charset="utf-8" /> <meta name="vi…"
type input "hipaa compliance audit checklist \hipaa software compliance checklist \hipaa co…"
type textarea "<!doctype html> <html lang="en"> <head> <meta charset="utf-8" /> <meta name="vi…"
type input "hipaa compliance audit checklist \hipaa software compliance checklist \hipaa co…"
type textarea "<!doctype html> <html lang="en"> <head> <meta charset="utf-8" /> <meta name="vi…"
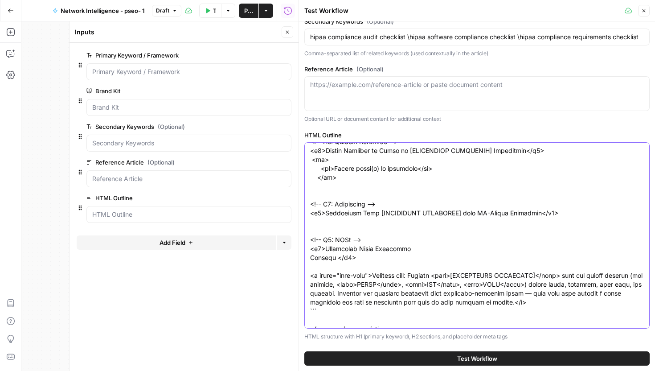
type input "hipaa compliance audit checklist \hipaa software compliance checklist \hipaa co…"
type textarea "<!doctype html> <html lang="en"> <head> <meta charset="utf-8" /> <meta name="vi…"
type input "hipaa compliance audit checklist \hipaa software compliance checklist \hipaa co…"
type textarea "<!doctype html> <html lang="en"> <head> <meta charset="utf-8" /> <meta name="vi…"
type input "hipaa compliance audit checklist \hipaa software compliance checklist \hipaa co…"
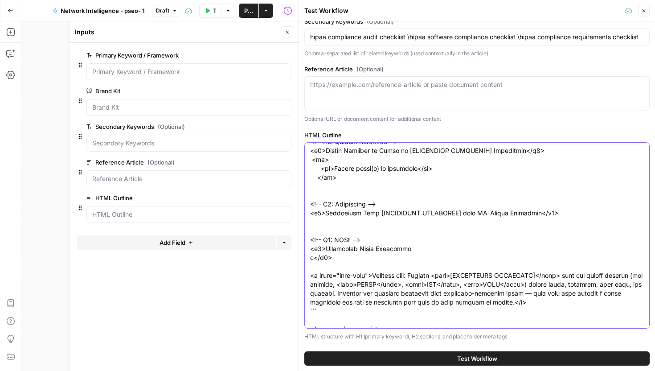
type textarea "<!doctype html> <html lang="en"> <head> <meta charset="utf-8" /> <meta name="vi…"
type input "hipaa compliance audit checklist \hipaa software compliance checklist \hipaa co…"
type textarea "<!doctype html> <html lang="en"> <head> <meta charset="utf-8" /> <meta name="vi…"
type input "hipaa compliance audit checklist \hipaa software compliance checklist \hipaa co…"
type textarea "<!doctype html> <html lang="en"> <head> <meta charset="utf-8" /> <meta name="vi…"
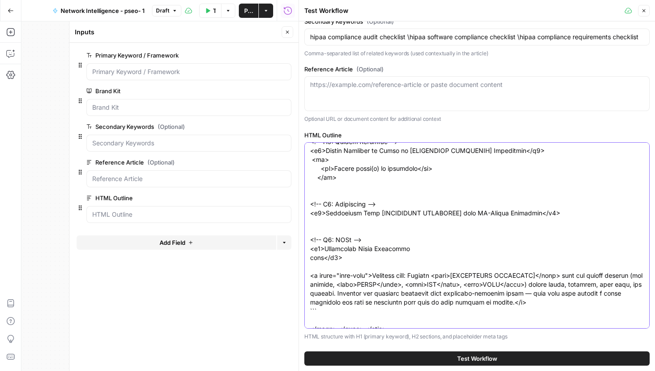
type input "hipaa compliance audit checklist \hipaa software compliance checklist \hipaa co…"
type textarea "<!doctype html> <html lang="en"> <head> <meta charset="utf-8" /> <meta name="vi…"
type input "hipaa compliance audit checklist \hipaa software compliance checklist \hipaa co…"
type textarea "<!doctype html> <html lang="en"> <head> <meta charset="utf-8" /> <meta name="vi…"
type input "hipaa compliance audit checklist \hipaa software compliance checklist \hipaa co…"
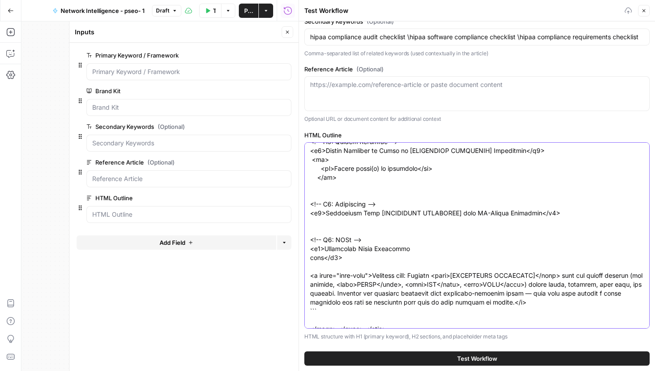
type textarea "<!doctype html> <html lang="en"> <head> <meta charset="utf-8" /> <meta name="vi…"
type input "hipaa compliance audit checklist \hipaa software compliance checklist \hipaa co…"
type textarea "<!doctype html> <html lang="en"> <head> <meta charset="utf-8" /> <meta name="vi…"
type input "hipaa compliance audit checklist \hipaa software compliance checklist \hipaa co…"
type textarea "<!doctype html> <html lang="en"> <head> <meta charset="utf-8" /> <meta name="vi…"
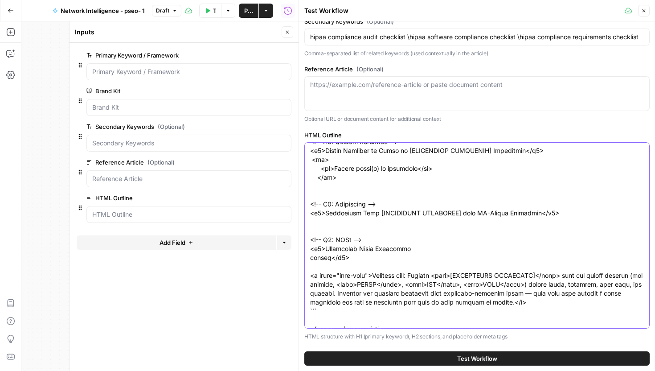
type input "hipaa compliance audit checklist \hipaa software compliance checklist \hipaa co…"
type textarea "<!doctype html> <html lang="en"> <head> <meta charset="utf-8" /> <meta name="vi…"
type input "hipaa compliance audit checklist \hipaa software compliance checklist \hipaa co…"
type textarea "<!doctype html> <html lang="en"> <head> <meta charset="utf-8" /> <meta name="vi…"
type input "hipaa compliance audit checklist \hipaa software compliance checklist \hipaa co…"
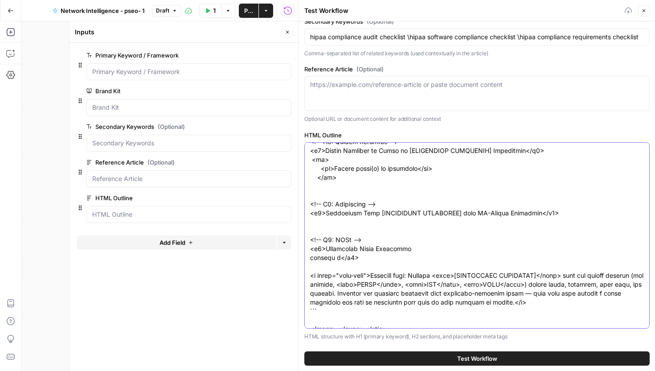
type textarea "<!doctype html> <html lang="en"> <head> <meta charset="utf-8" /> <meta name="vi…"
paste textarea "!-- H2: Benefits --> <h2>Benefits of Implementing the [COMPLIANCE FRAMEWORK] Ch…"
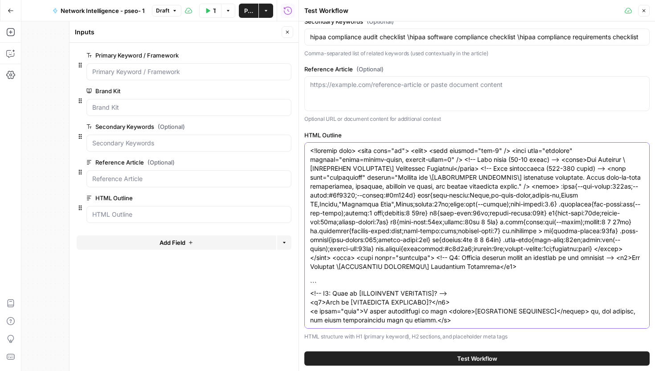
click at [309, 277] on div at bounding box center [476, 235] width 345 height 186
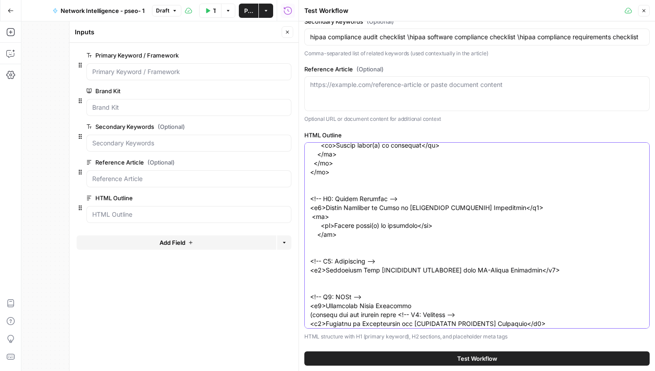
scroll to position [686, 0]
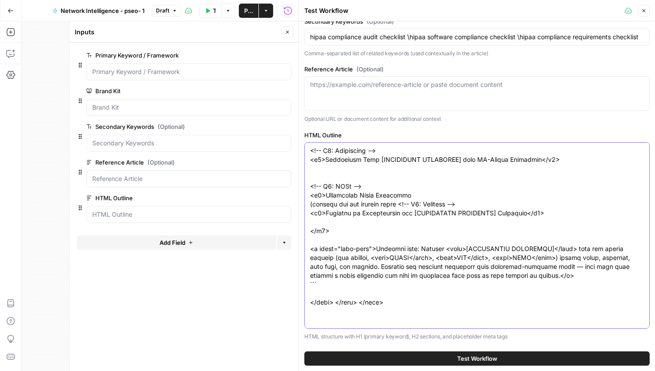
scroll to position [668, 0]
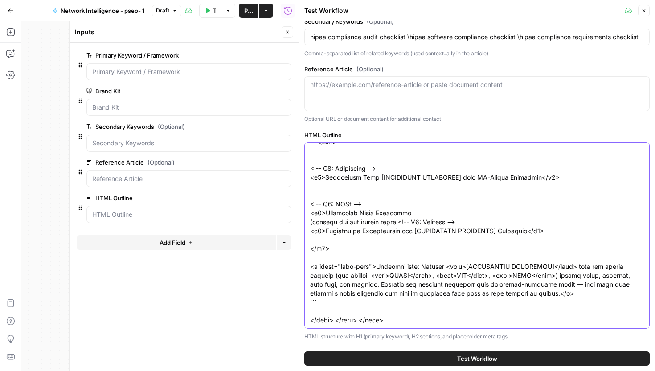
drag, startPoint x: 326, startPoint y: 230, endPoint x: 306, endPoint y: 230, distance: 19.6
click at [306, 230] on div at bounding box center [476, 235] width 345 height 186
drag, startPoint x: 515, startPoint y: 231, endPoint x: 542, endPoint y: 231, distance: 26.7
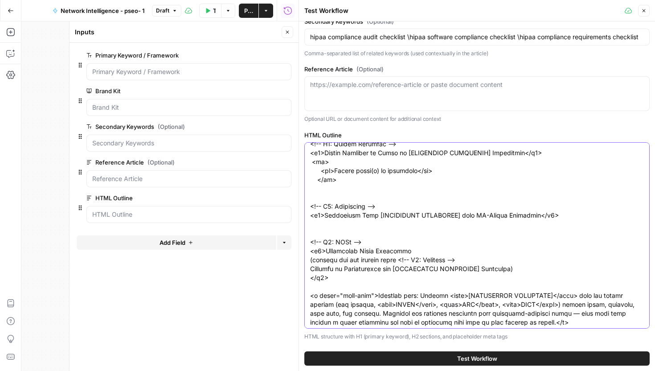
scroll to position [0, 0]
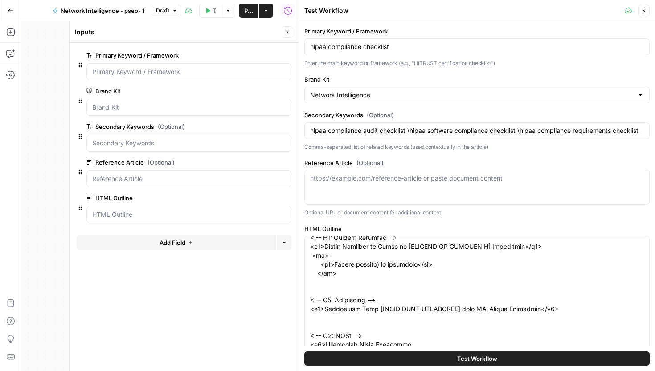
click at [407, 205] on div "Reference Article (Optional) https://example.com/reference-article or paste doc…" at bounding box center [476, 187] width 345 height 59
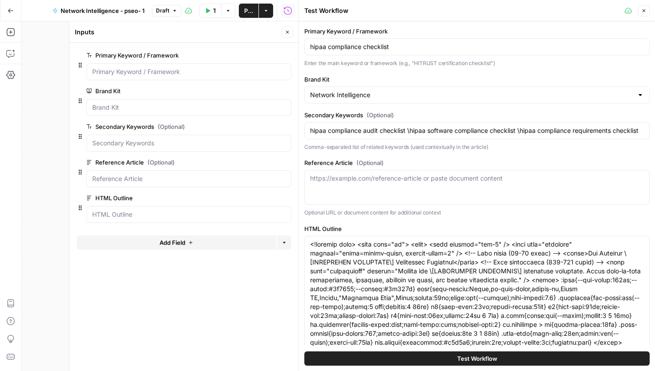
click at [407, 195] on div "[URL][DOMAIN_NAME] or paste document content" at bounding box center [476, 187] width 345 height 35
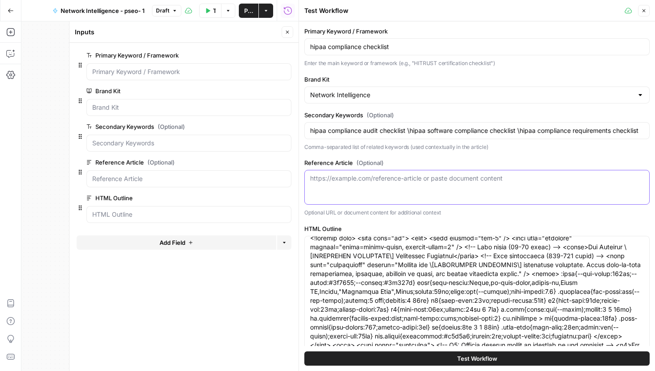
scroll to position [7, 0]
click at [479, 359] on span "Test Workflow" at bounding box center [477, 358] width 40 height 9
click at [287, 27] on button "Close" at bounding box center [288, 32] width 12 height 12
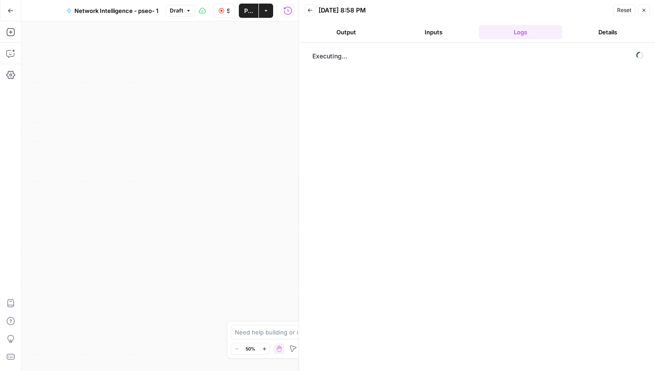
click at [357, 29] on button "Output" at bounding box center [346, 32] width 84 height 14
click at [413, 29] on button "Inputs" at bounding box center [434, 32] width 84 height 14
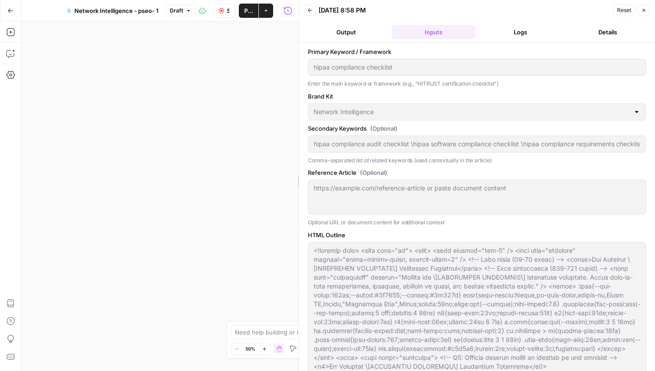
click at [521, 33] on button "Logs" at bounding box center [521, 32] width 84 height 14
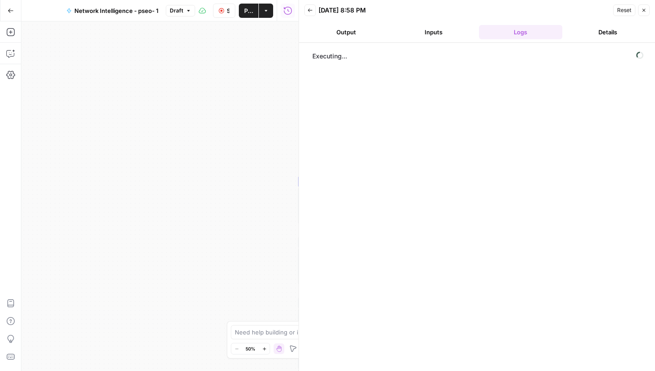
click at [622, 10] on span "Reset" at bounding box center [624, 10] width 14 height 8
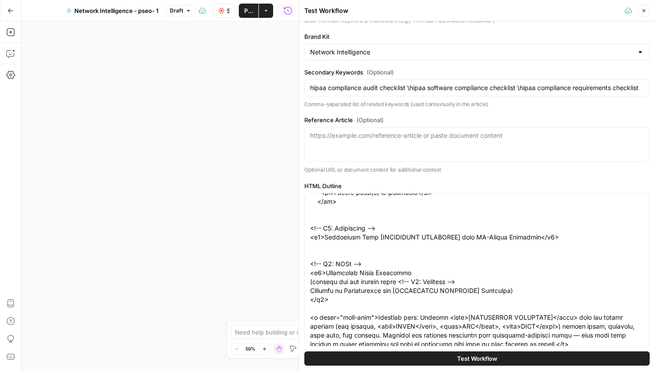
scroll to position [43, 0]
click at [461, 358] on span "Test Workflow" at bounding box center [477, 358] width 40 height 9
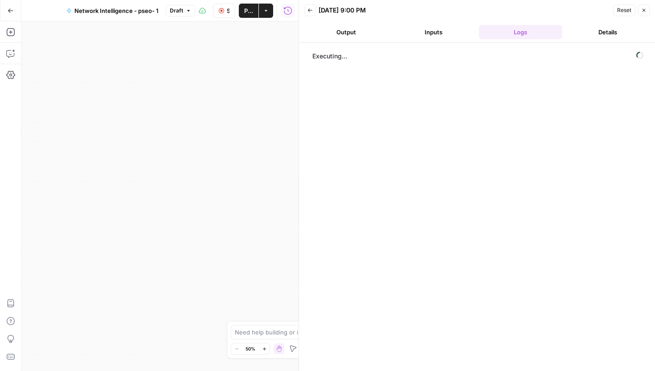
click at [638, 16] on div "Reset Close" at bounding box center [631, 10] width 37 height 13
click at [643, 12] on icon "button" at bounding box center [643, 10] width 5 height 5
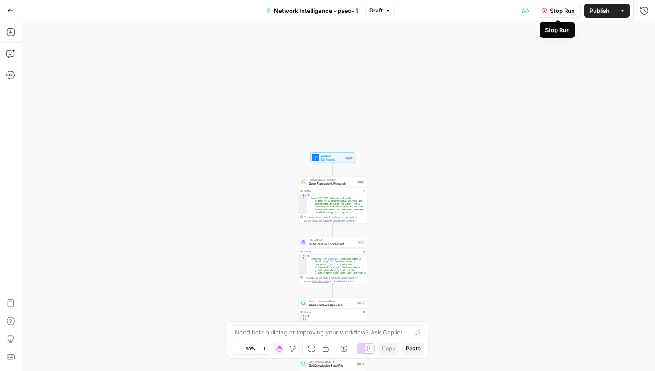
click at [569, 10] on span "Stop Run" at bounding box center [562, 10] width 25 height 9
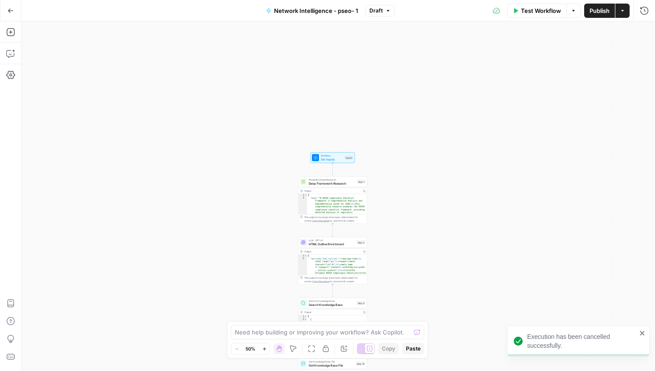
click at [607, 11] on span "Publish" at bounding box center [600, 10] width 20 height 9
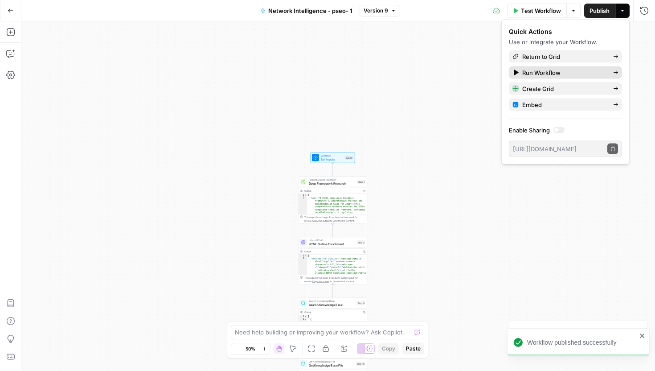
click at [565, 73] on span "Run Workflow" at bounding box center [564, 72] width 84 height 9
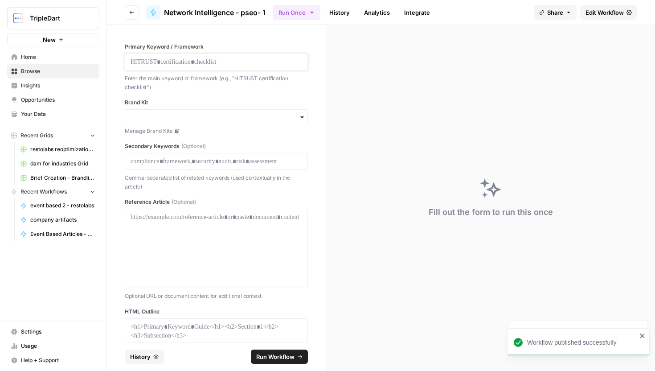
click at [222, 58] on p at bounding box center [217, 61] width 172 height 9
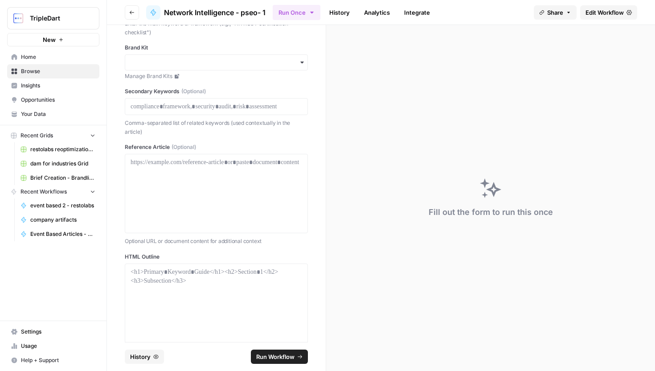
scroll to position [76, 0]
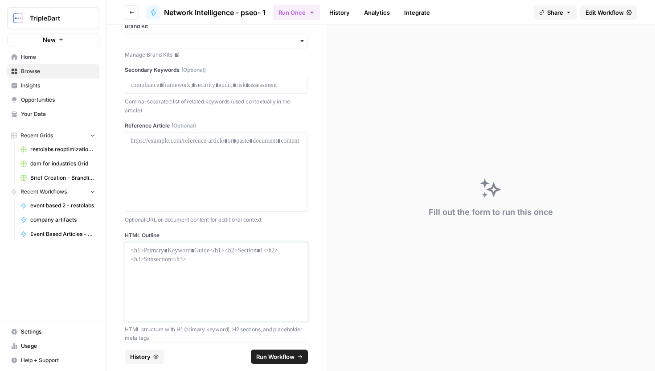
click at [238, 278] on div at bounding box center [217, 281] width 172 height 71
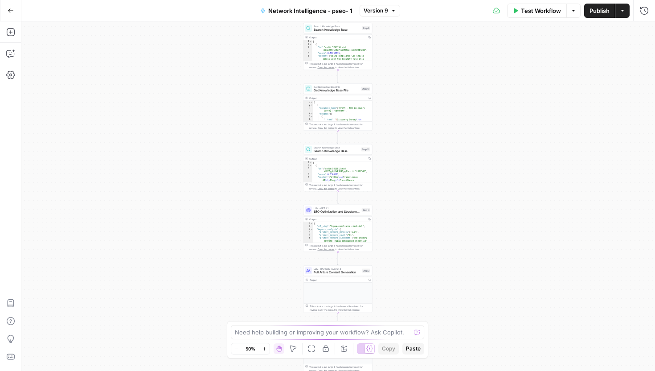
click at [546, 16] on button "Test Workflow" at bounding box center [537, 11] width 60 height 14
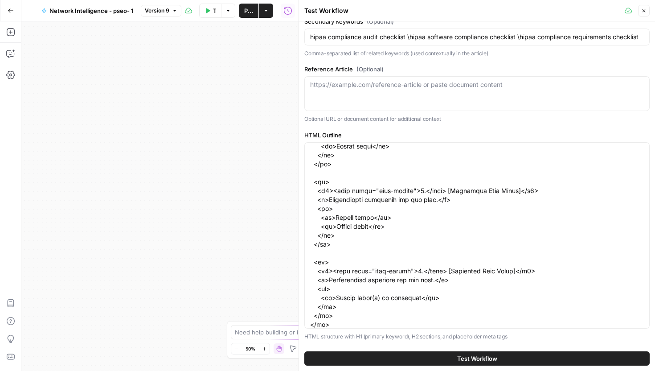
scroll to position [425, 0]
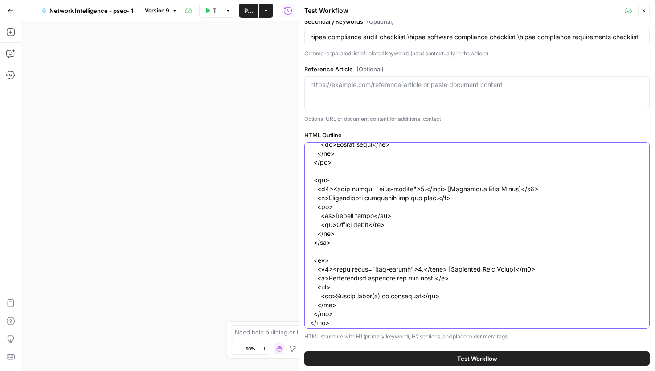
click at [527, 201] on textarea "HTML Outline" at bounding box center [477, 140] width 334 height 838
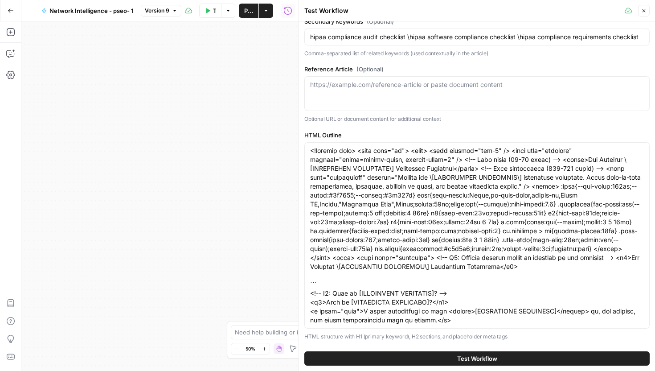
click at [654, 15] on header "Test Workflow Close" at bounding box center [477, 10] width 356 height 21
click at [636, 9] on div "Close" at bounding box center [637, 11] width 25 height 12
click at [639, 9] on button "Close" at bounding box center [644, 11] width 12 height 12
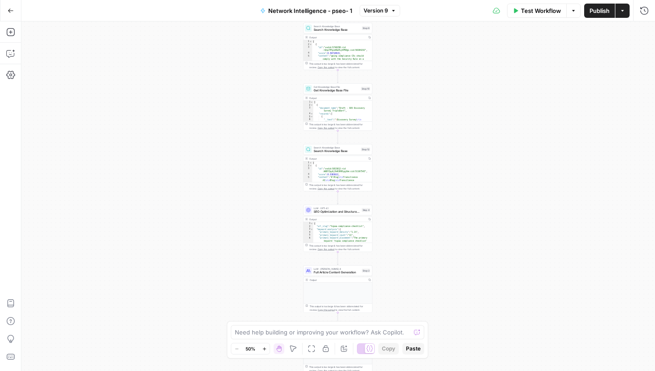
drag, startPoint x: 590, startPoint y: 11, endPoint x: 464, endPoint y: 17, distance: 125.8
click at [464, 17] on div "Test Workflow Options Publish Actions Run History" at bounding box center [527, 10] width 255 height 21
click at [623, 15] on button "Actions" at bounding box center [622, 11] width 14 height 14
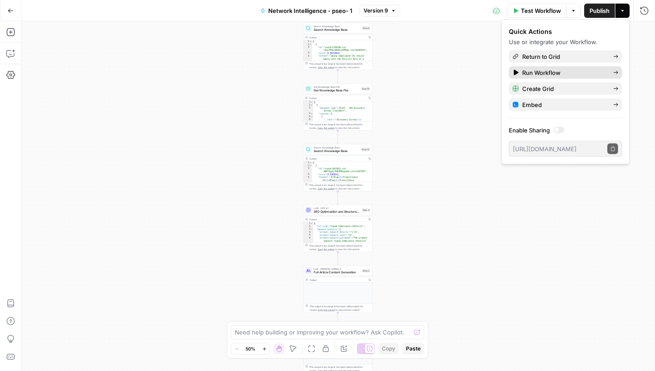
click at [561, 73] on span "Run Workflow" at bounding box center [564, 72] width 84 height 9
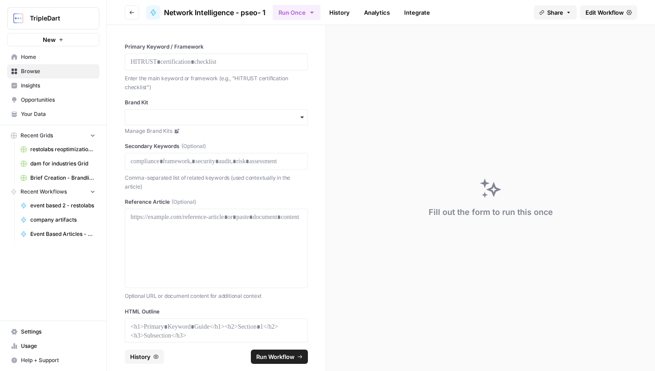
scroll to position [87, 0]
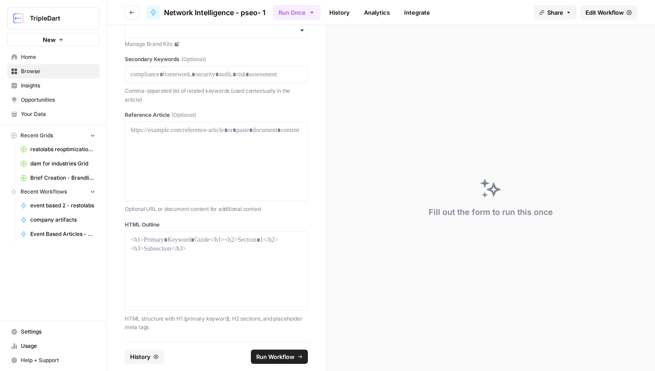
click at [217, 232] on div at bounding box center [216, 270] width 183 height 79
click at [214, 243] on p at bounding box center [217, 239] width 172 height 9
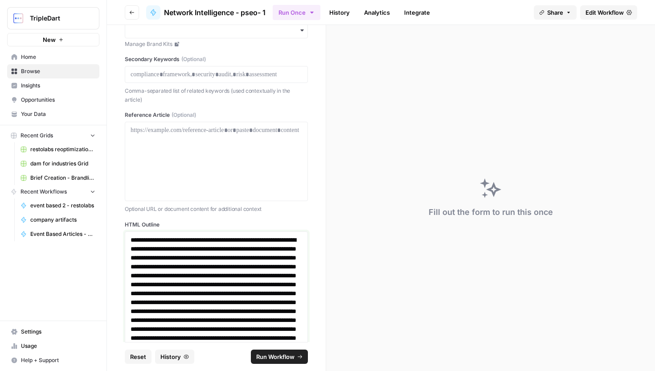
scroll to position [0, 0]
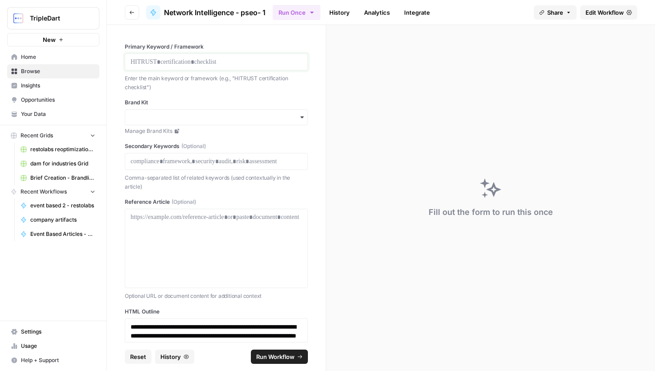
click at [167, 59] on p at bounding box center [217, 61] width 172 height 9
click at [180, 115] on input "Brand Kit" at bounding box center [217, 117] width 172 height 9
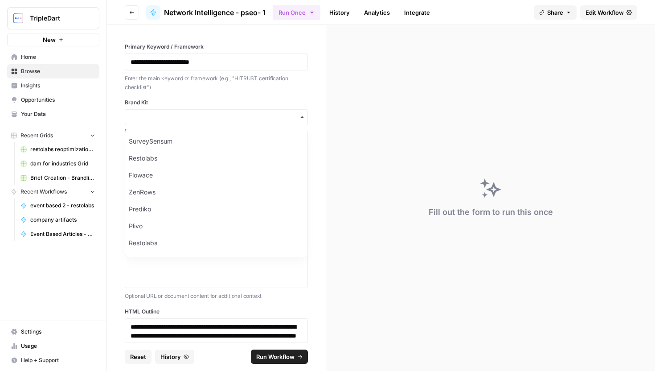
click at [164, 108] on div "Brand Kit Manage Brand Kits" at bounding box center [216, 116] width 183 height 37
click at [164, 110] on div "button" at bounding box center [216, 117] width 183 height 16
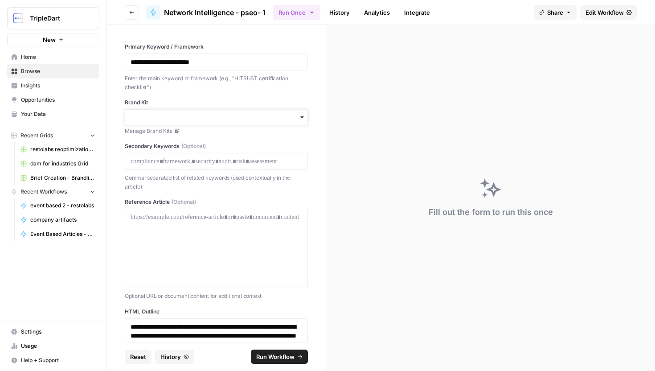
click at [163, 113] on input "Brand Kit" at bounding box center [217, 117] width 172 height 9
click at [172, 139] on div "Network Intelligence" at bounding box center [216, 141] width 182 height 17
click at [164, 163] on p at bounding box center [217, 161] width 172 height 9
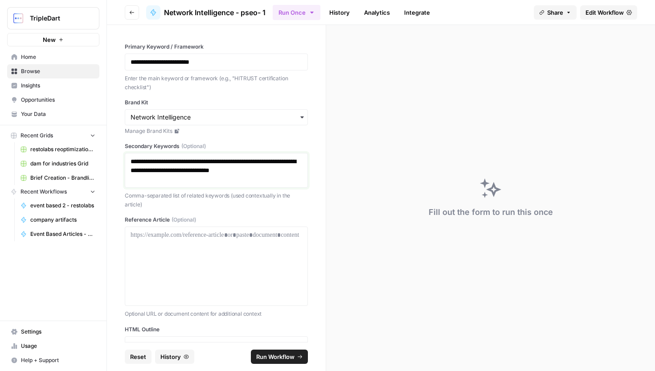
drag, startPoint x: 201, startPoint y: 160, endPoint x: 224, endPoint y: 183, distance: 33.1
click at [201, 160] on p "**********" at bounding box center [217, 170] width 172 height 27
click at [186, 252] on div at bounding box center [217, 265] width 172 height 71
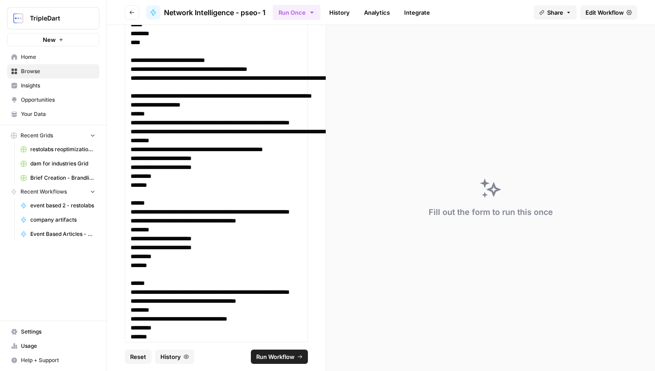
scroll to position [925, 0]
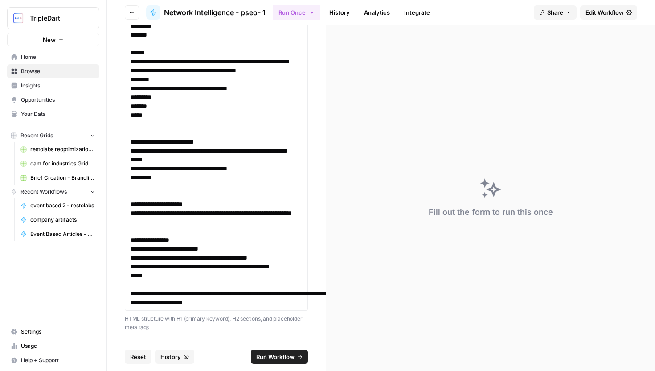
click at [283, 352] on span "Run Workflow" at bounding box center [275, 356] width 38 height 9
click at [462, 208] on div "Running step 2 of 11 ( HTML Outline Enrichment )" at bounding box center [491, 212] width 156 height 12
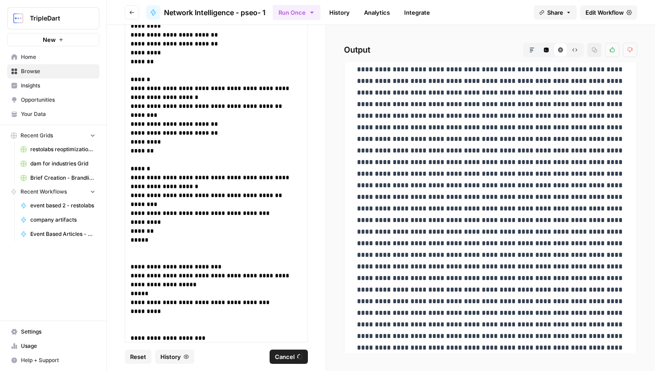
scroll to position [3466, 0]
drag, startPoint x: 362, startPoint y: 208, endPoint x: 558, endPoint y: 214, distance: 195.7
drag, startPoint x: 580, startPoint y: 219, endPoint x: 429, endPoint y: 215, distance: 151.1
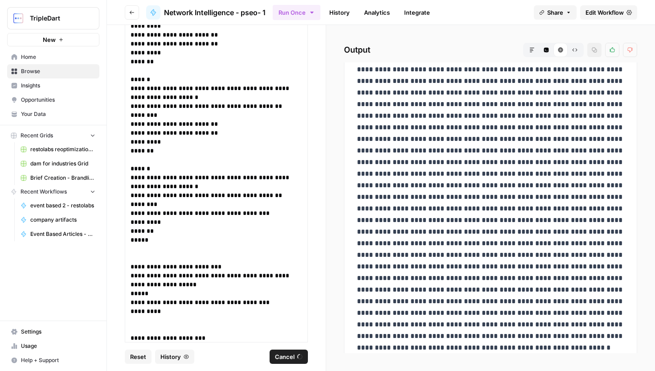
scroll to position [3559, 0]
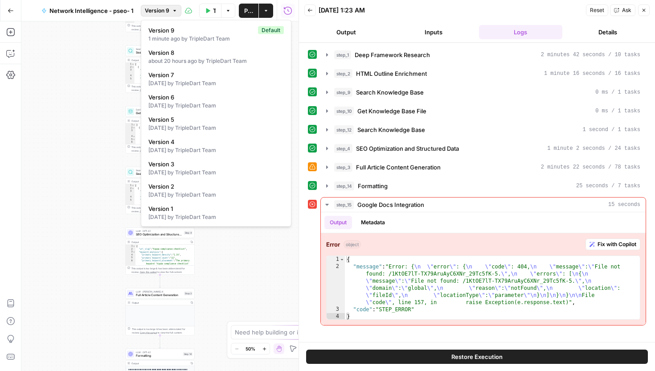
click at [177, 12] on button "Version 9" at bounding box center [161, 11] width 41 height 12
click at [189, 35] on div "1 minute ago by TripleDart Team" at bounding box center [215, 39] width 135 height 8
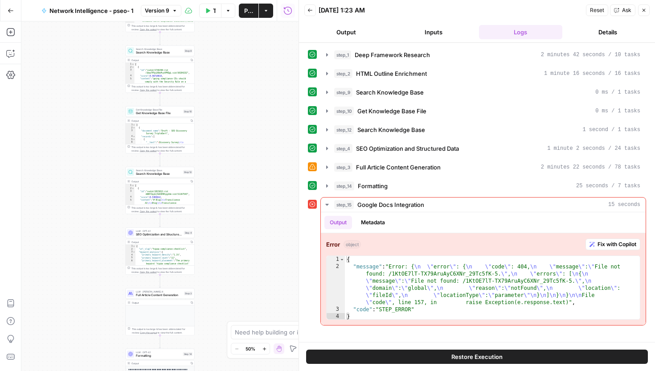
click at [640, 14] on button "Close" at bounding box center [644, 10] width 12 height 12
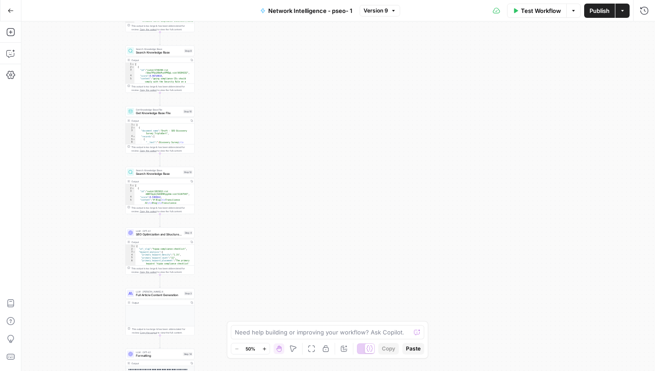
click at [542, 12] on span "Test Workflow" at bounding box center [541, 10] width 40 height 9
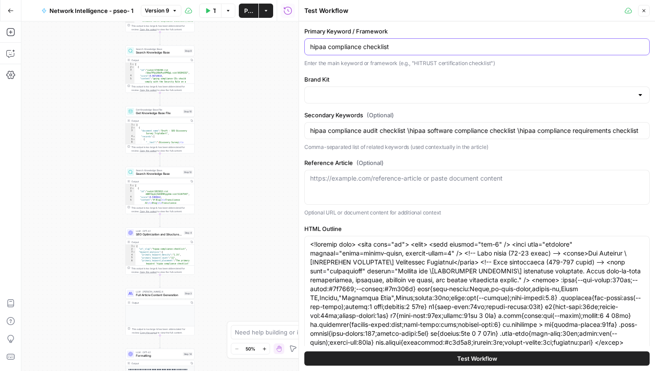
type input "hipaa compliance audit checklist \hipaa software compliance checklist \hipaa co…"
click at [448, 48] on input "hipaa compliance checklist" at bounding box center [477, 46] width 334 height 9
type input "Network Intelligence"
click at [390, 132] on input "hipaa compliance audit checklist \hipaa software compliance checklist \hipaa co…" at bounding box center [477, 130] width 334 height 9
type input "hipaa compliance audit checklist \hipaa software compliance checklist \hipaa co…"
